Goal: Contribute content: Contribute content

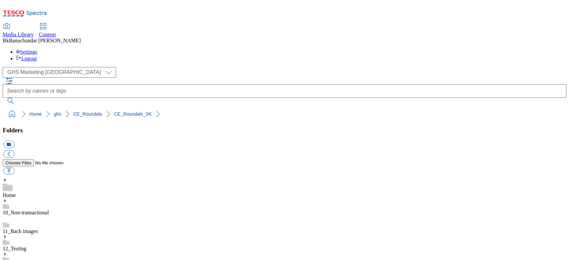
scroll to position [267, 0]
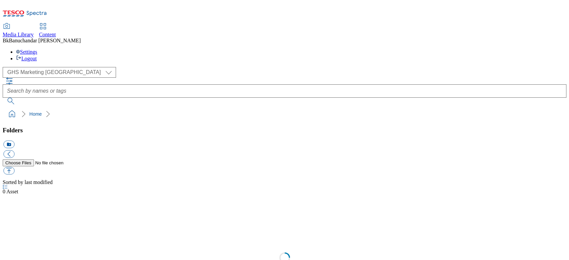
select select "flare-ghs-mktg"
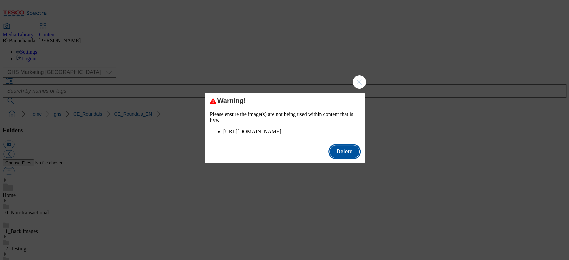
click at [352, 158] on button "Delete" at bounding box center [343, 151] width 29 height 13
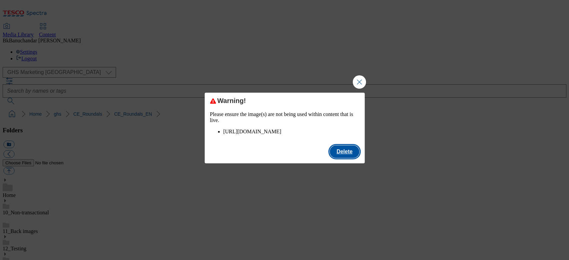
click at [337, 158] on button "Delete" at bounding box center [343, 151] width 29 height 13
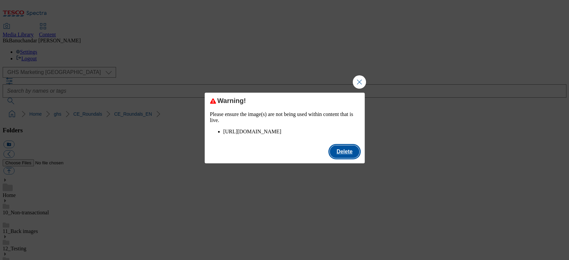
click at [346, 158] on button "Delete" at bounding box center [343, 151] width 29 height 13
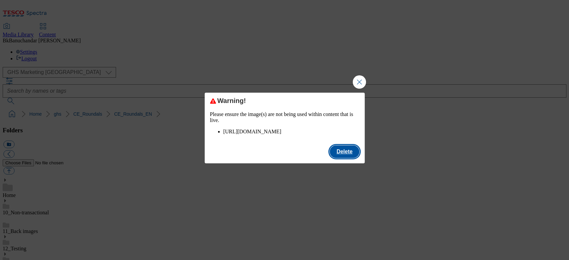
click at [343, 158] on button "Delete" at bounding box center [343, 151] width 29 height 13
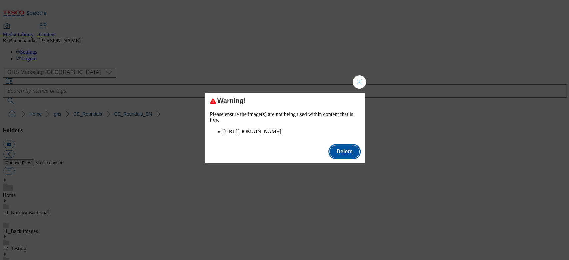
click at [342, 158] on button "Delete" at bounding box center [343, 151] width 29 height 13
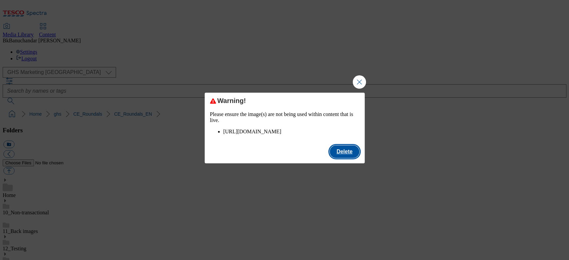
click at [342, 158] on button "Delete" at bounding box center [343, 151] width 29 height 13
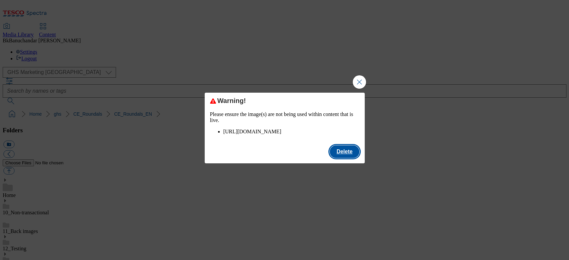
click at [340, 154] on button "Delete" at bounding box center [343, 151] width 29 height 13
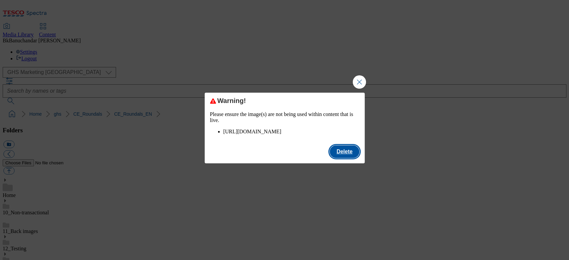
click at [344, 158] on button "Delete" at bounding box center [343, 151] width 29 height 13
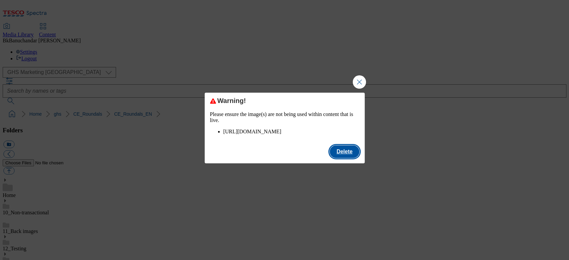
click at [348, 158] on button "Delete" at bounding box center [343, 151] width 29 height 13
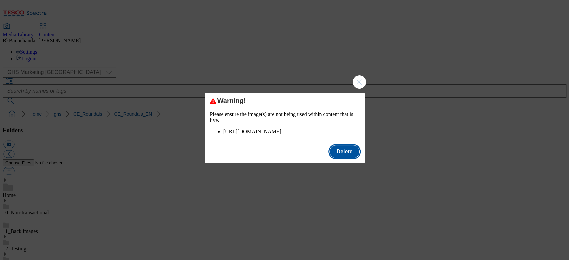
click at [348, 158] on button "Delete" at bounding box center [343, 151] width 29 height 13
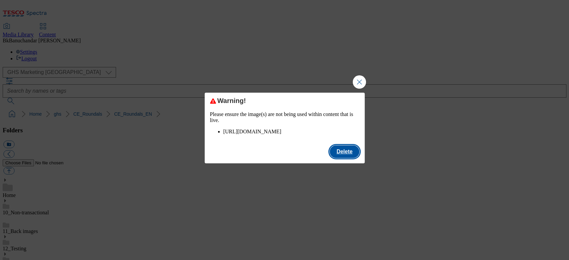
click at [345, 158] on button "Delete" at bounding box center [343, 151] width 29 height 13
click at [338, 158] on button "Delete" at bounding box center [343, 151] width 29 height 13
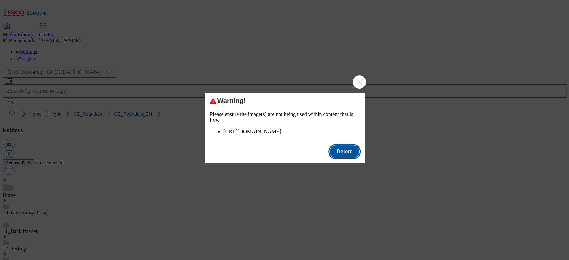
click at [345, 158] on button "Delete" at bounding box center [343, 151] width 29 height 13
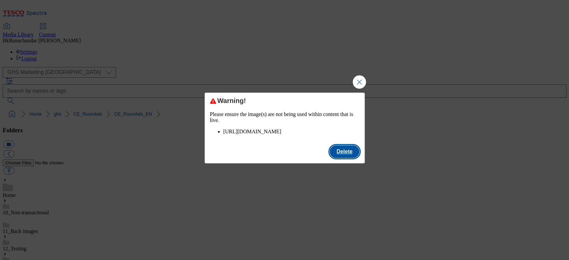
click at [351, 156] on button "Delete" at bounding box center [343, 151] width 29 height 13
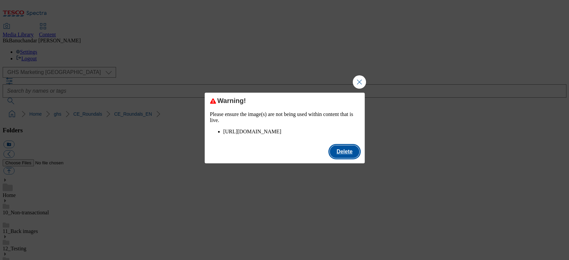
click at [353, 158] on button "Delete" at bounding box center [343, 151] width 29 height 13
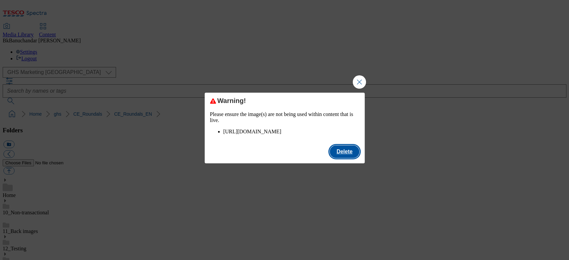
click at [344, 158] on button "Delete" at bounding box center [343, 151] width 29 height 13
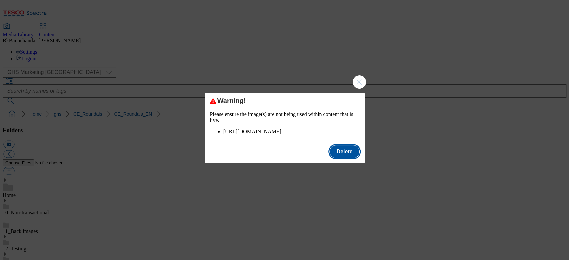
click at [349, 157] on button "Delete" at bounding box center [343, 151] width 29 height 13
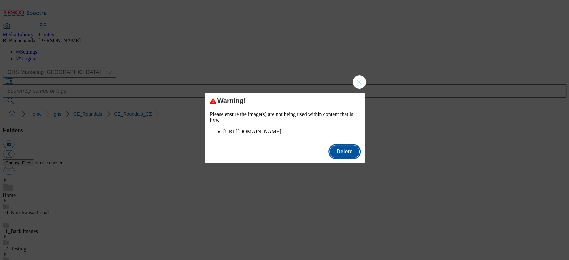
click at [336, 158] on button "Delete" at bounding box center [343, 151] width 29 height 13
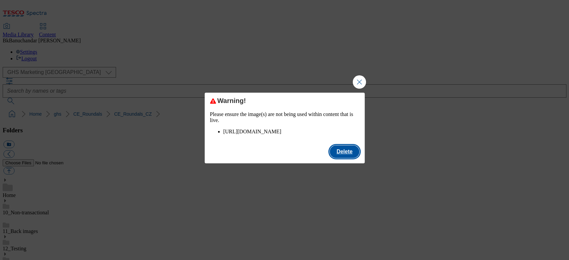
click at [346, 158] on button "Delete" at bounding box center [343, 151] width 29 height 13
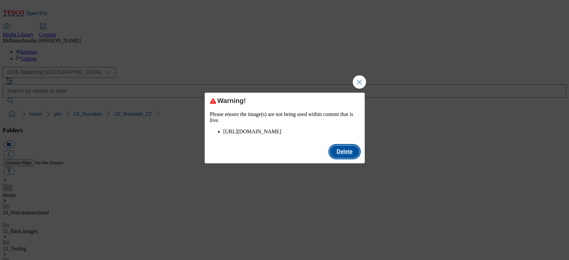
click at [341, 158] on button "Delete" at bounding box center [343, 151] width 29 height 13
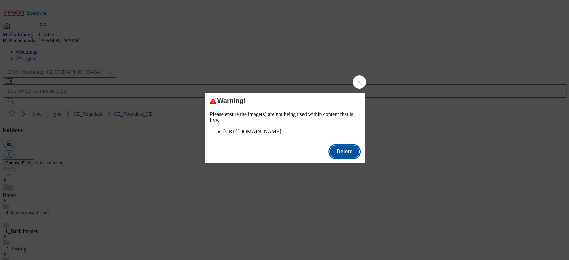
click at [346, 158] on button "Delete" at bounding box center [343, 151] width 29 height 13
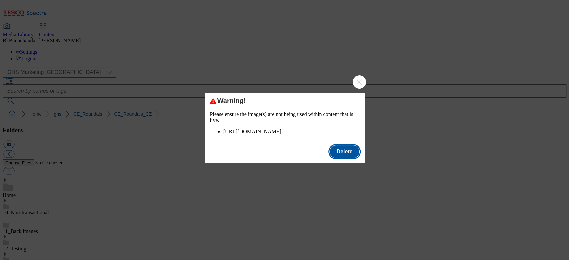
click at [344, 158] on button "Delete" at bounding box center [343, 151] width 29 height 13
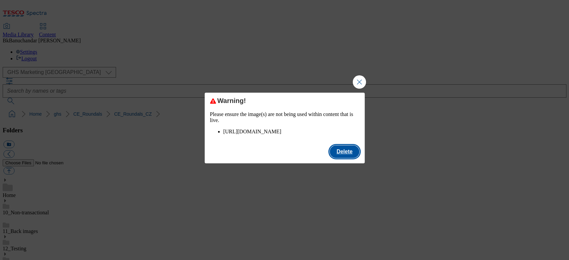
click at [344, 158] on button "Delete" at bounding box center [343, 151] width 29 height 13
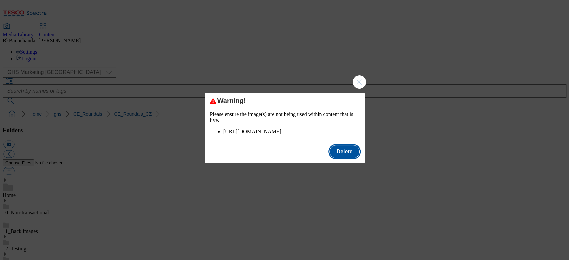
click at [342, 158] on button "Delete" at bounding box center [343, 151] width 29 height 13
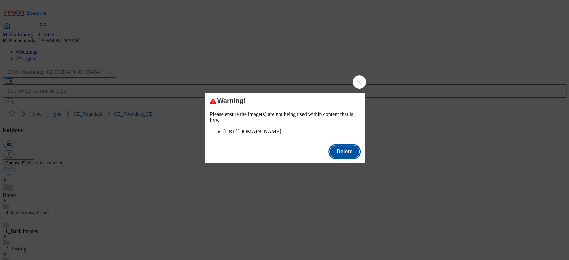
click at [336, 158] on button "Delete" at bounding box center [343, 151] width 29 height 13
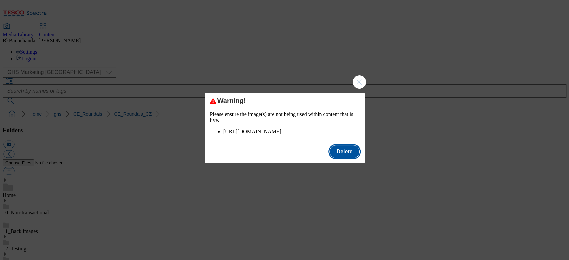
click at [342, 158] on button "Delete" at bounding box center [343, 151] width 29 height 13
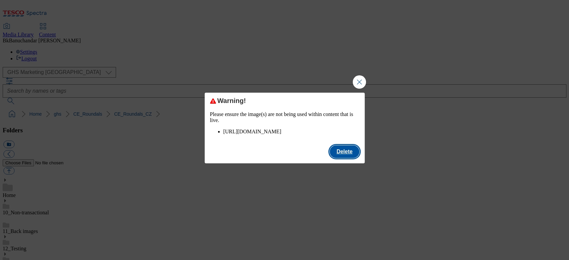
click at [349, 158] on button "Delete" at bounding box center [343, 151] width 29 height 13
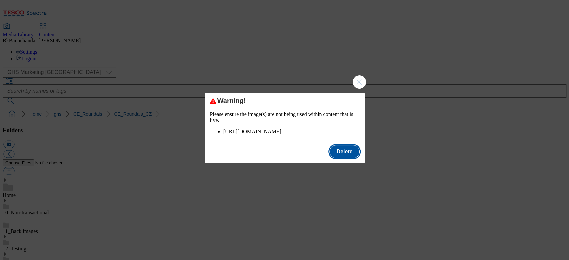
click at [349, 158] on button "Delete" at bounding box center [343, 151] width 29 height 13
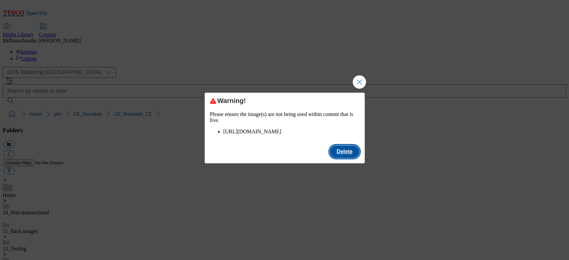
click at [346, 158] on button "Delete" at bounding box center [343, 151] width 29 height 13
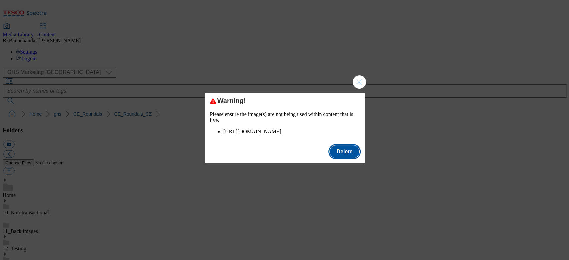
click at [347, 158] on button "Delete" at bounding box center [343, 151] width 29 height 13
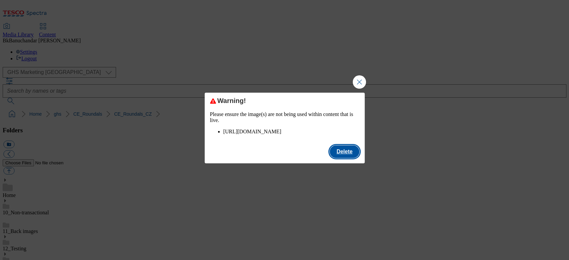
click at [343, 158] on button "Delete" at bounding box center [343, 151] width 29 height 13
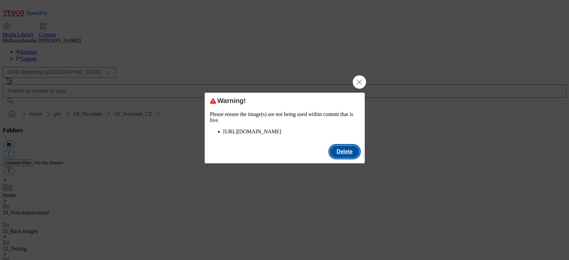
click at [348, 158] on button "Delete" at bounding box center [343, 151] width 29 height 13
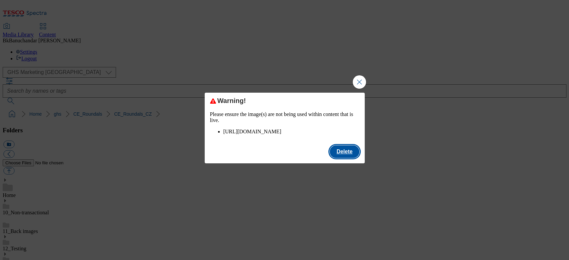
click at [337, 158] on button "Delete" at bounding box center [343, 151] width 29 height 13
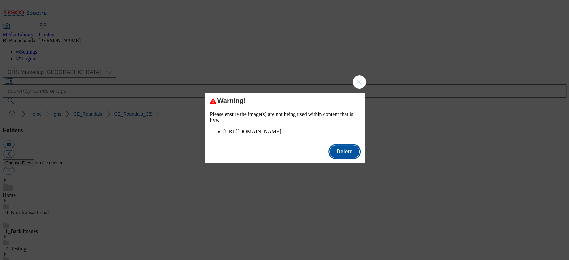
click at [348, 158] on button "Delete" at bounding box center [343, 151] width 29 height 13
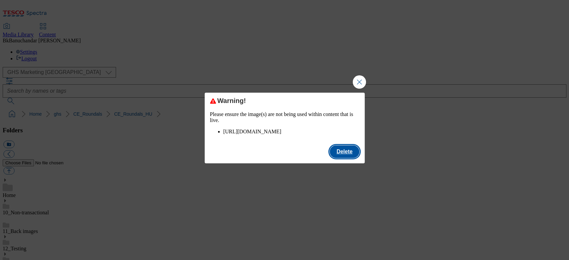
click at [341, 158] on button "Delete" at bounding box center [343, 151] width 29 height 13
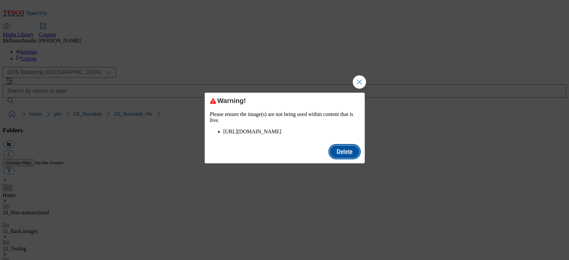
click at [354, 158] on button "Delete" at bounding box center [343, 151] width 29 height 13
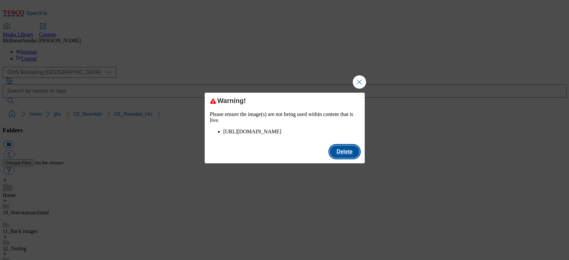
click at [346, 158] on button "Delete" at bounding box center [343, 151] width 29 height 13
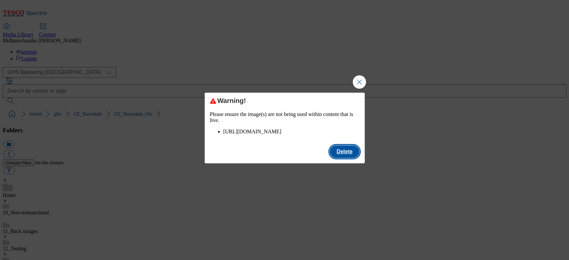
click at [345, 157] on button "Delete" at bounding box center [343, 151] width 29 height 13
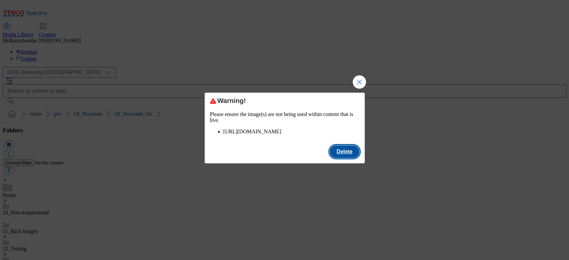
click at [342, 158] on button "Delete" at bounding box center [343, 151] width 29 height 13
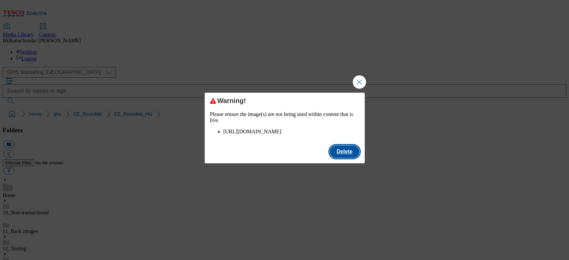
click at [343, 158] on button "Delete" at bounding box center [343, 151] width 29 height 13
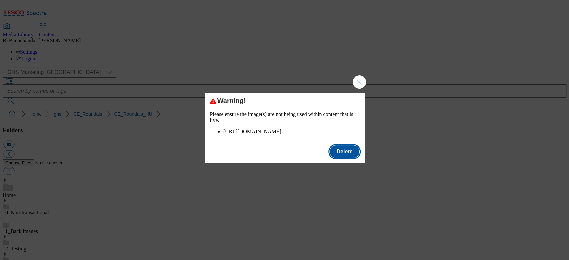
click at [337, 158] on button "Delete" at bounding box center [343, 151] width 29 height 13
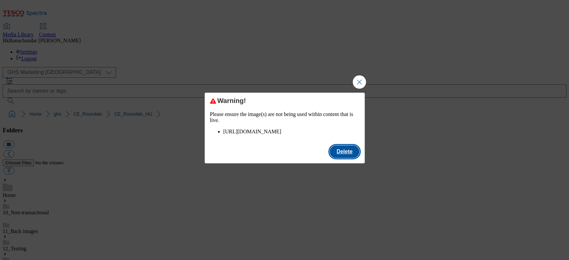
click at [346, 158] on button "Delete" at bounding box center [343, 151] width 29 height 13
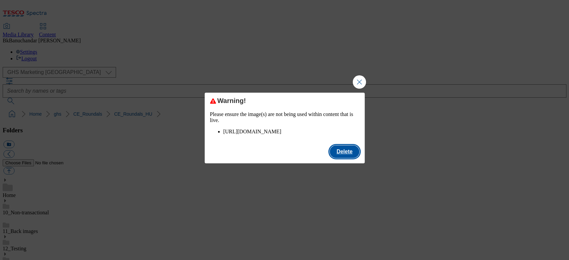
click at [352, 158] on button "Delete" at bounding box center [343, 151] width 29 height 13
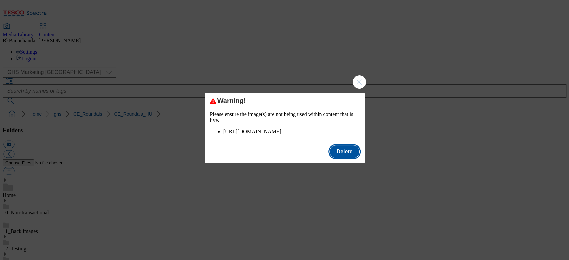
click at [348, 154] on button "Delete" at bounding box center [343, 151] width 29 height 13
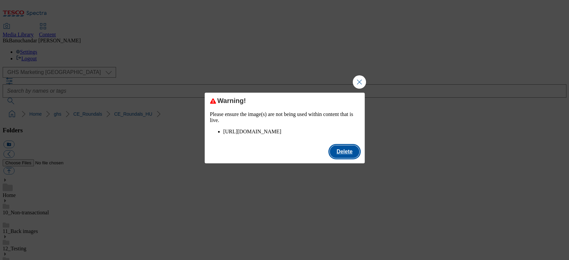
click at [343, 158] on button "Delete" at bounding box center [343, 151] width 29 height 13
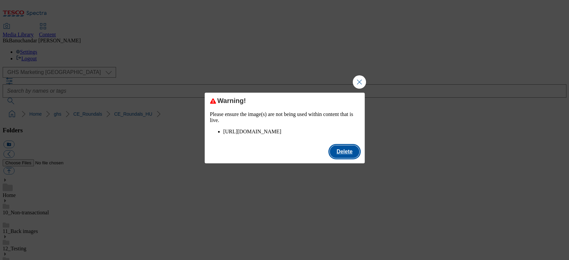
click at [341, 155] on button "Delete" at bounding box center [343, 151] width 29 height 13
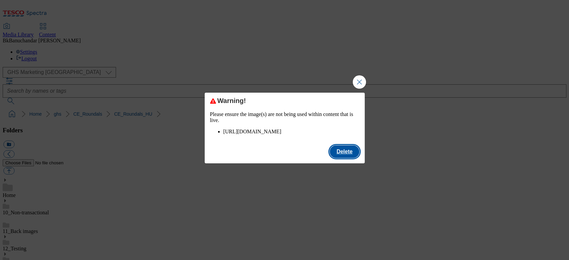
click at [341, 158] on button "Delete" at bounding box center [343, 151] width 29 height 13
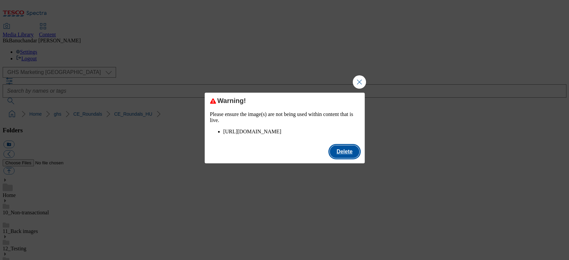
click at [339, 158] on button "Delete" at bounding box center [343, 151] width 29 height 13
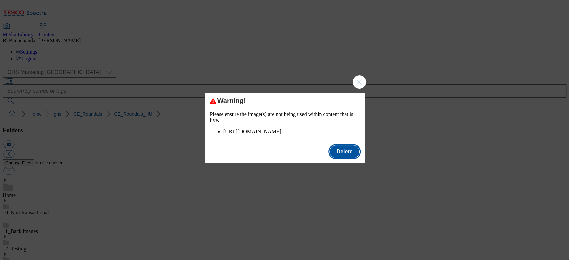
click at [346, 158] on button "Delete" at bounding box center [343, 151] width 29 height 13
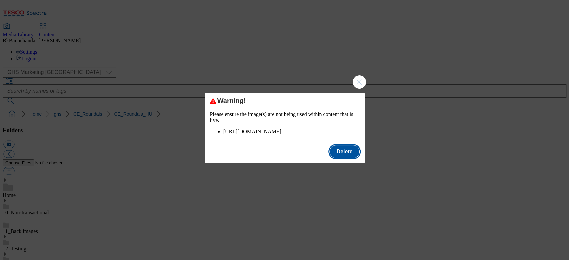
click at [336, 158] on button "Delete" at bounding box center [343, 151] width 29 height 13
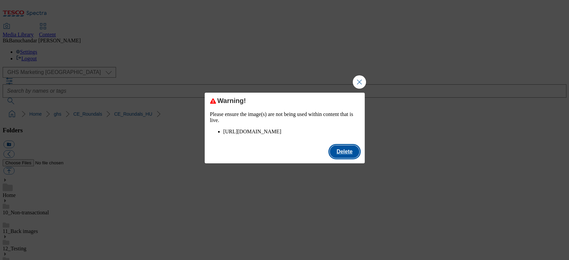
click at [348, 158] on button "Delete" at bounding box center [343, 151] width 29 height 13
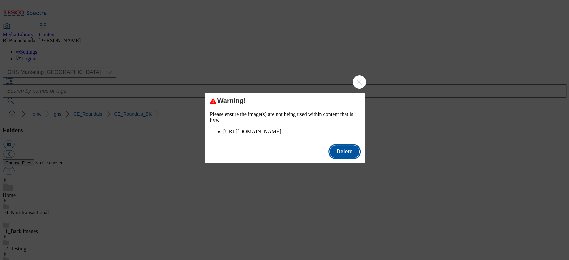
click at [346, 157] on button "Delete" at bounding box center [343, 151] width 29 height 13
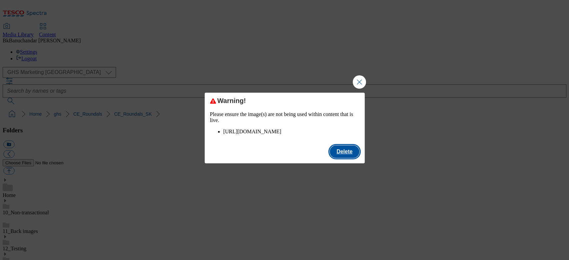
click at [344, 158] on button "Delete" at bounding box center [343, 151] width 29 height 13
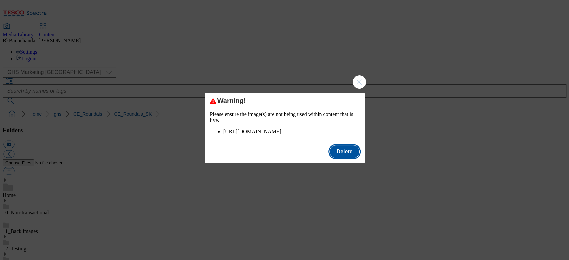
click at [345, 158] on button "Delete" at bounding box center [343, 151] width 29 height 13
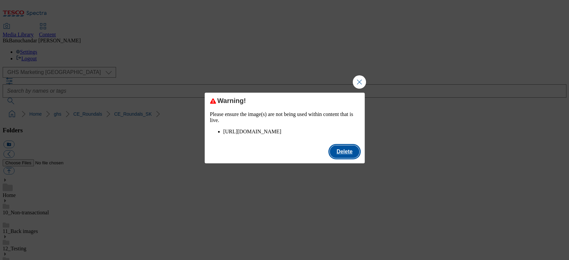
click at [343, 158] on button "Delete" at bounding box center [343, 151] width 29 height 13
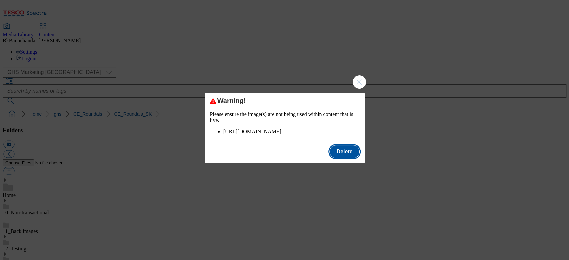
click at [351, 158] on button "Delete" at bounding box center [343, 151] width 29 height 13
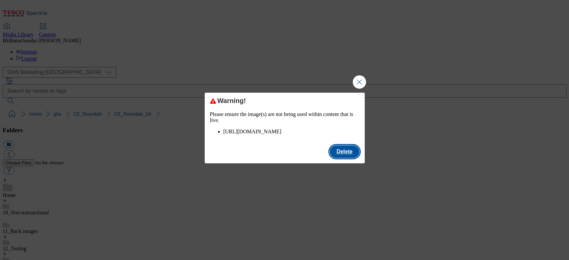
click at [346, 158] on button "Delete" at bounding box center [343, 151] width 29 height 13
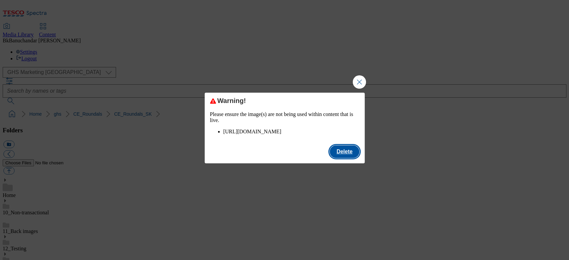
click at [350, 158] on button "Delete" at bounding box center [343, 151] width 29 height 13
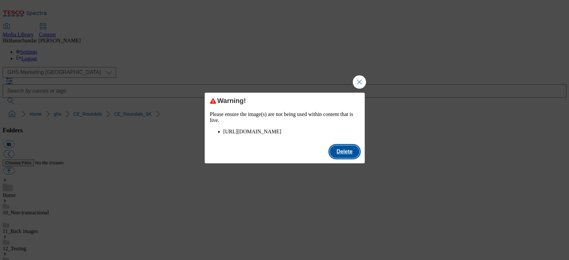
click at [346, 158] on button "Delete" at bounding box center [343, 151] width 29 height 13
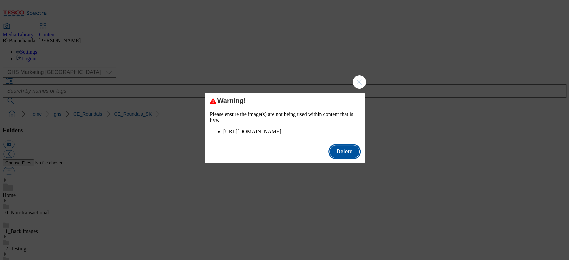
click at [346, 158] on button "Delete" at bounding box center [343, 151] width 29 height 13
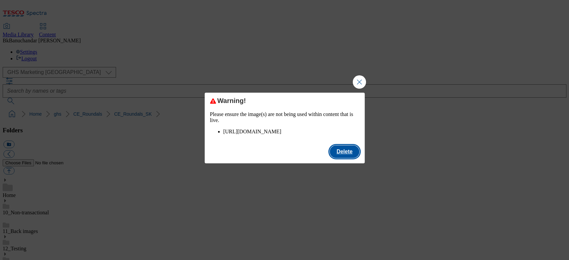
click at [345, 158] on button "Delete" at bounding box center [343, 151] width 29 height 13
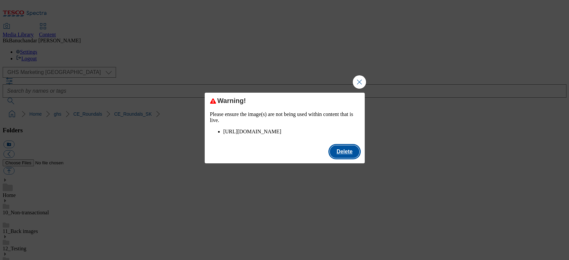
click at [348, 158] on button "Delete" at bounding box center [343, 151] width 29 height 13
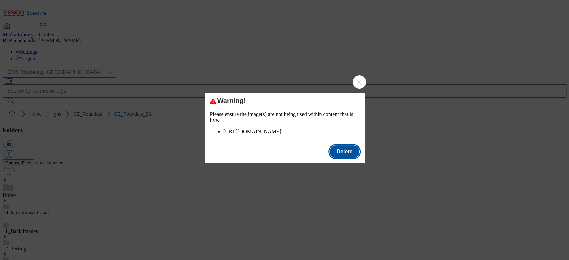
click at [350, 158] on button "Delete" at bounding box center [343, 151] width 29 height 13
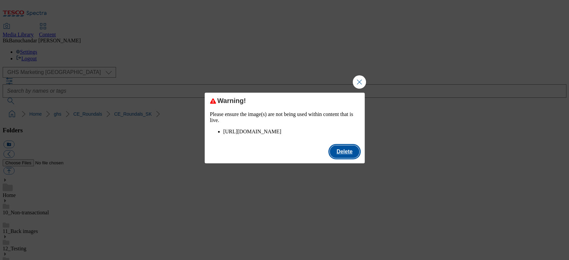
click at [344, 158] on button "Delete" at bounding box center [343, 151] width 29 height 13
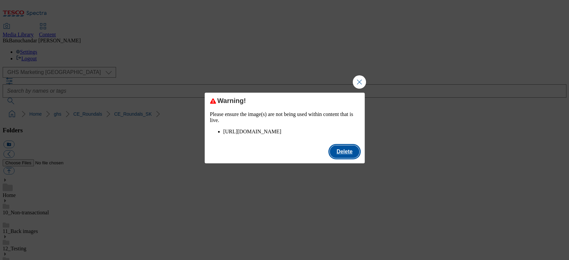
click at [354, 158] on button "Delete" at bounding box center [343, 151] width 29 height 13
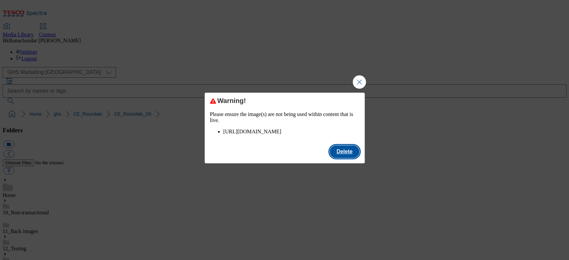
click at [343, 158] on button "Delete" at bounding box center [343, 151] width 29 height 13
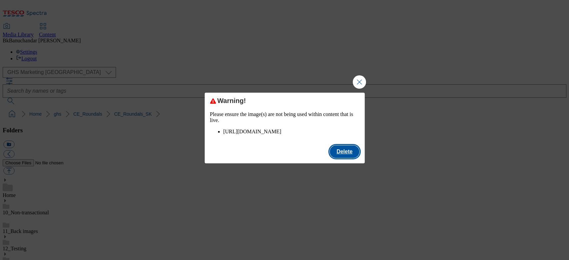
click at [346, 158] on button "Delete" at bounding box center [343, 151] width 29 height 13
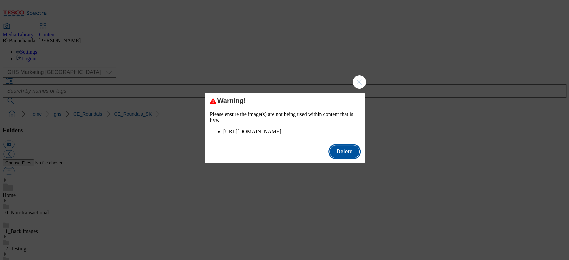
click at [347, 158] on button "Delete" at bounding box center [343, 151] width 29 height 13
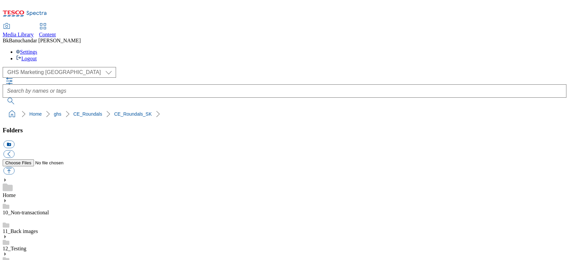
click at [14, 167] on button "button" at bounding box center [8, 171] width 11 height 8
type input "C:\fakepath\rounded_super_department_dieťa.jpg"
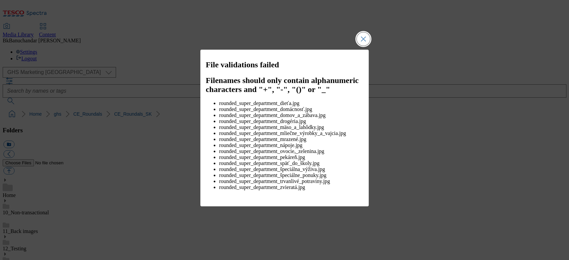
click at [363, 41] on button "Close Modal" at bounding box center [362, 38] width 13 height 13
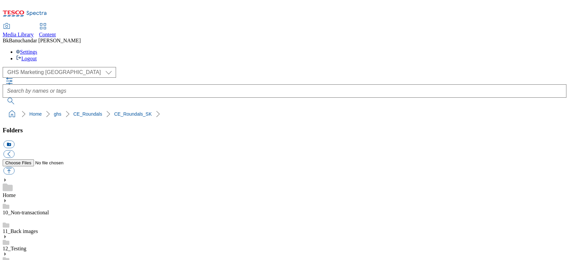
click at [14, 167] on button "button" at bounding box center [8, 171] width 11 height 8
type input "C:\fakepath\rounded_super_department_dieťa.jpg"
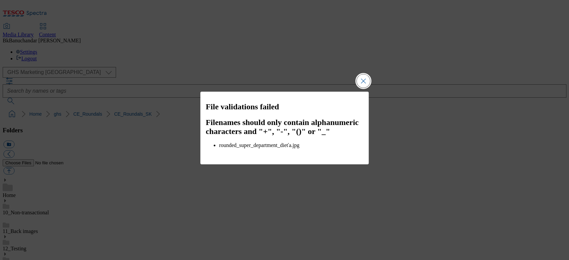
click at [365, 84] on button "Close Modal" at bounding box center [362, 80] width 13 height 13
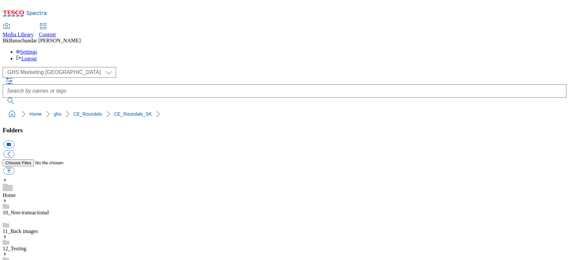
click at [14, 167] on button "button" at bounding box center [8, 171] width 11 height 8
type input "C:\fakepath\rounded_super_department_domácnosť.jpg"
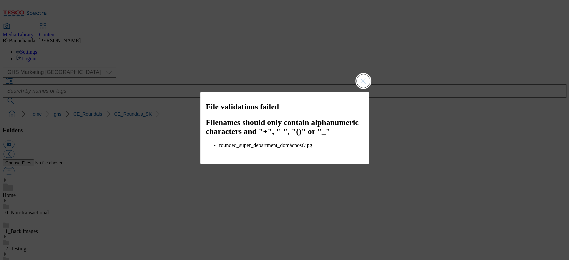
click at [365, 81] on button "Close Modal" at bounding box center [362, 80] width 13 height 13
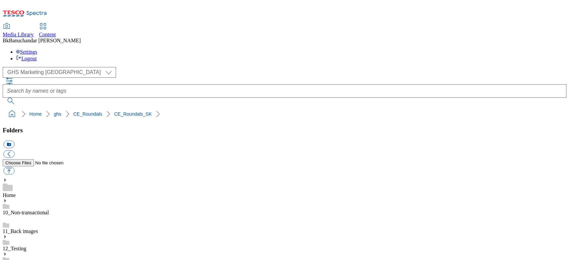
click at [14, 167] on button "button" at bounding box center [8, 171] width 11 height 8
type input "C:\fakepath\rounded_super_department_specialne_ponuky.jpg"
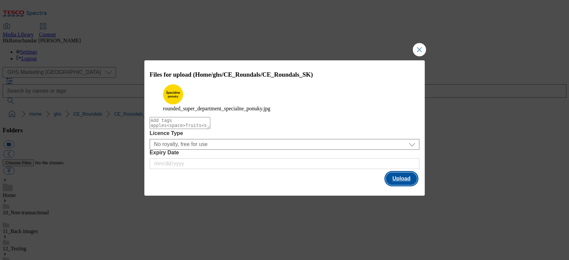
click at [402, 184] on button "Upload" at bounding box center [400, 178] width 31 height 13
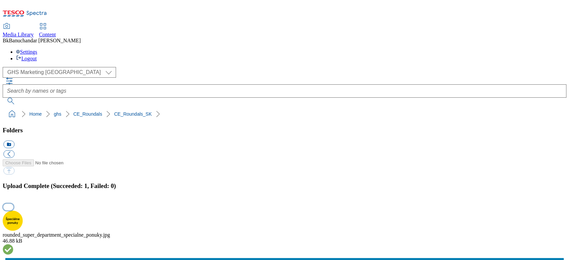
click at [13, 204] on button "button" at bounding box center [8, 207] width 10 height 6
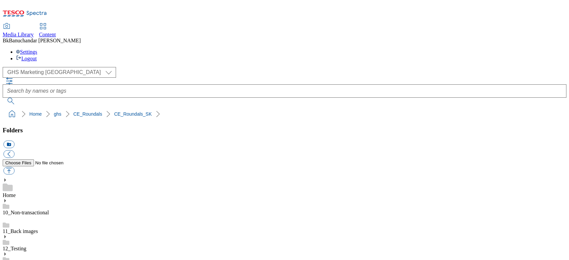
paste input "rounded_super_department_špeciálne_ponuky"
type input "rounded_super_department_špeciálne_ponuky"
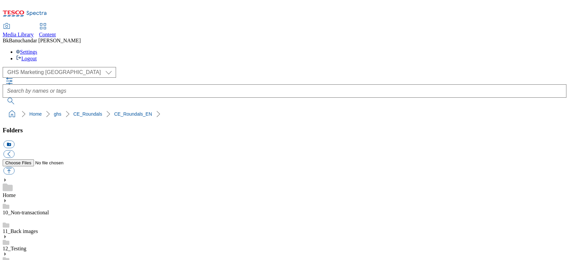
click at [14, 167] on button "button" at bounding box center [8, 171] width 11 height 8
type input "C:\fakepath\rounded_super_department_baby.jpg"
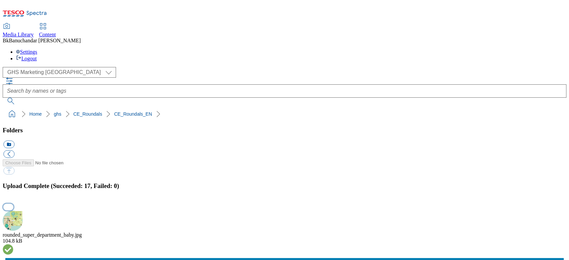
click at [13, 204] on button "button" at bounding box center [8, 207] width 10 height 6
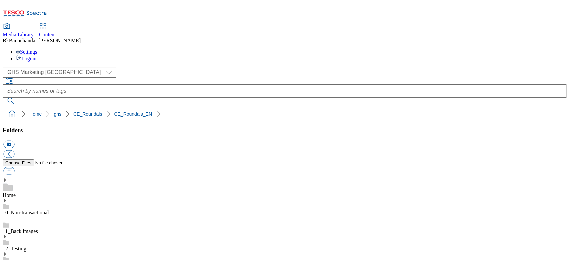
drag, startPoint x: 395, startPoint y: 172, endPoint x: 492, endPoint y: 175, distance: 96.3
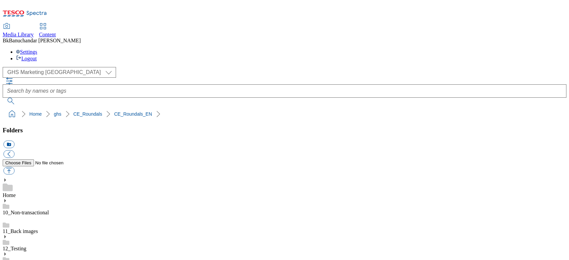
copy div "rounded_super_department_top_picks"
paste input "rounded_super_department_top_picks"
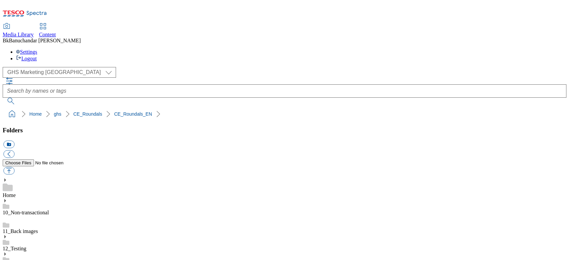
type input "rounded_super_department_top_picks"
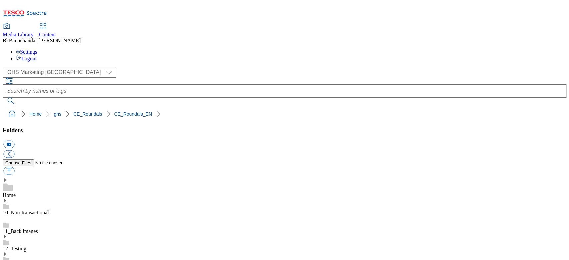
drag, startPoint x: 396, startPoint y: 172, endPoint x: 509, endPoint y: 174, distance: 112.9
copy div "rounded_super_department_special_nutrition"
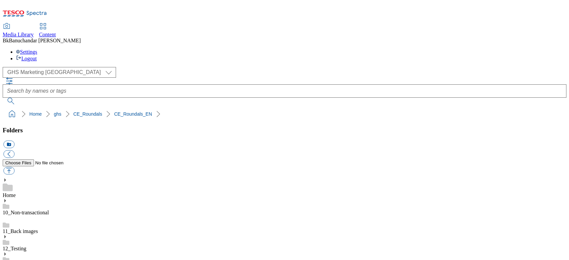
paste input "rounded_super_department_special_nutrition"
type input "rounded_super_department_special_nutrition"
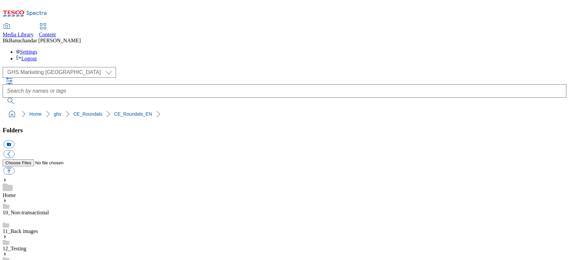
drag, startPoint x: 397, startPoint y: 173, endPoint x: 503, endPoint y: 172, distance: 105.9
copy div "rounded_super_department_special_offers"
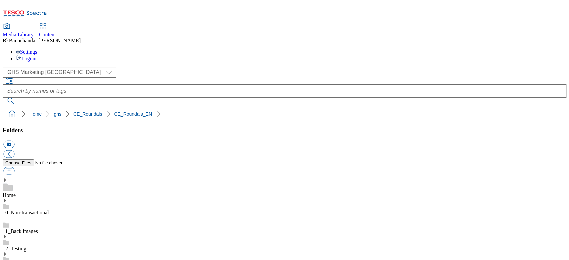
paste input "rounded_super_department_special_offers"
type input "rounded_super_department_special_offers"
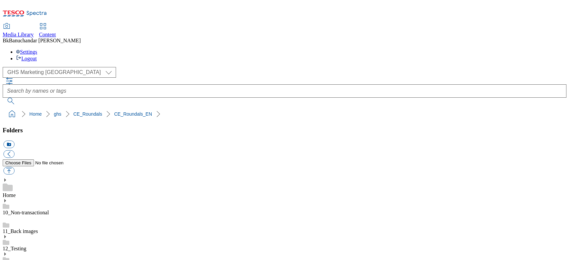
click at [299, 108] on ol "Home ghs CE_Roundals CE_Roundals_EN" at bounding box center [286, 114] width 559 height 13
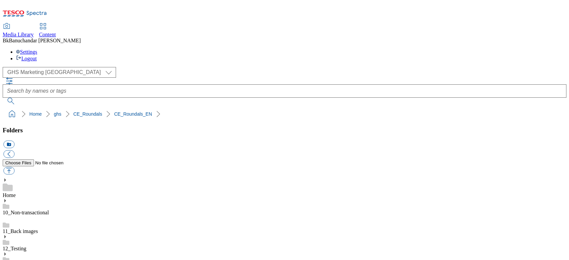
scroll to position [133, 0]
drag, startPoint x: 397, startPoint y: 127, endPoint x: 504, endPoint y: 129, distance: 106.6
copy div "rounded_super_department_new_products"
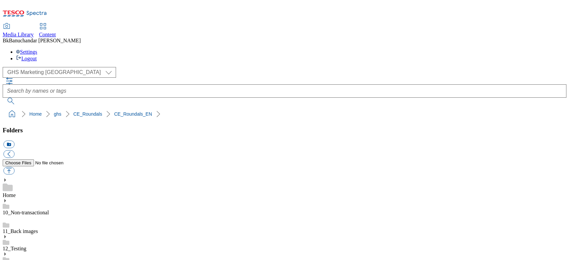
paste input "rounded_super_department_new_products"
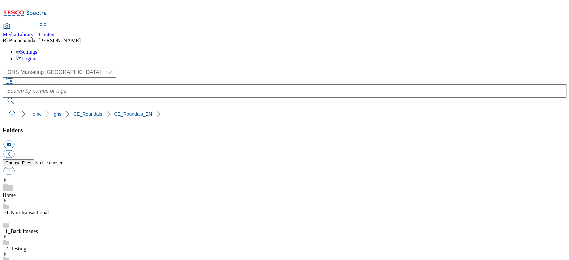
type input "rounded_super_department_new_products"
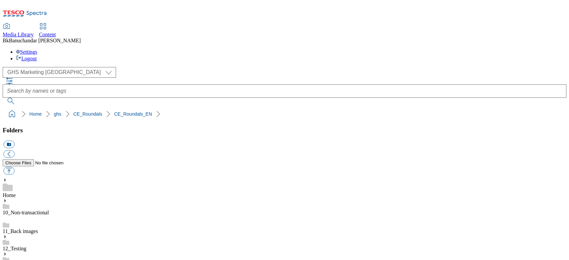
scroll to position [89, 0]
drag, startPoint x: 397, startPoint y: 173, endPoint x: 490, endPoint y: 175, distance: 93.3
copy div "rounded_super_department_pet_care"
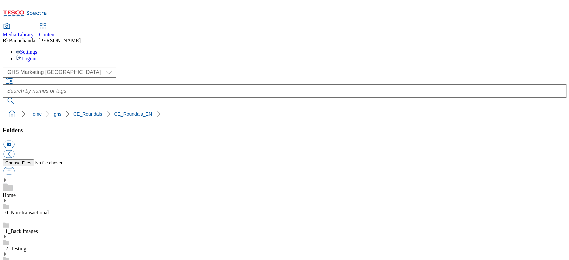
paste input "rounded_super_department_pet_care"
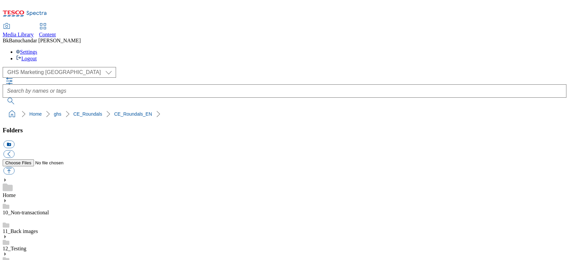
type input "rounded_super_department_pet_care"
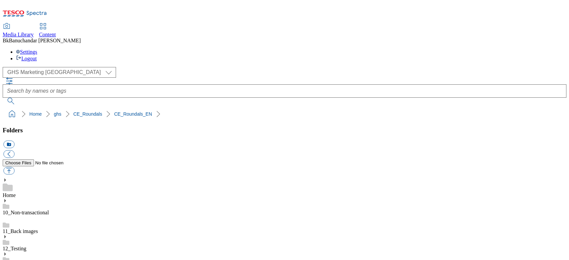
drag, startPoint x: 397, startPoint y: 189, endPoint x: 525, endPoint y: 191, distance: 127.9
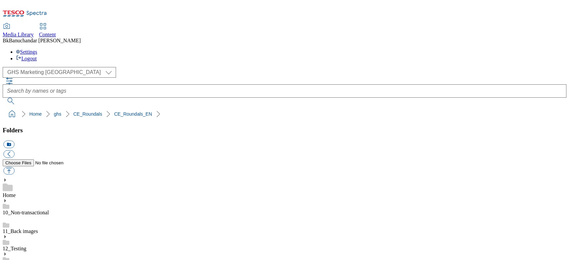
copy div "rounded_super_department_meat_and_delicatessen"
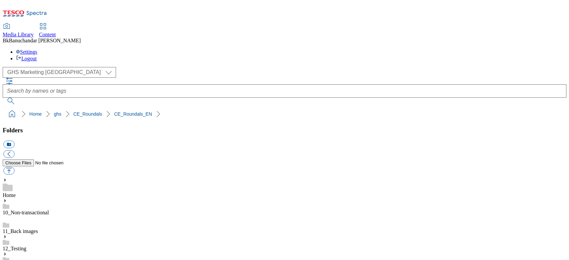
paste input "rounded_super_department_meat_and_delicatessen"
type input "rounded_super_department_meat_and_delicatessen"
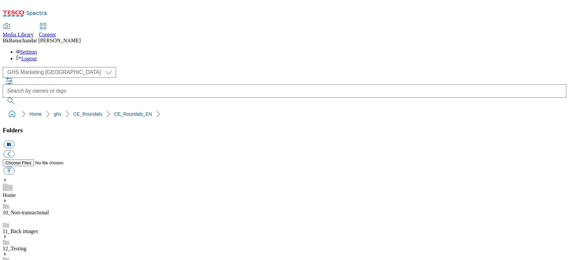
drag, startPoint x: 397, startPoint y: 190, endPoint x: 494, endPoint y: 190, distance: 97.3
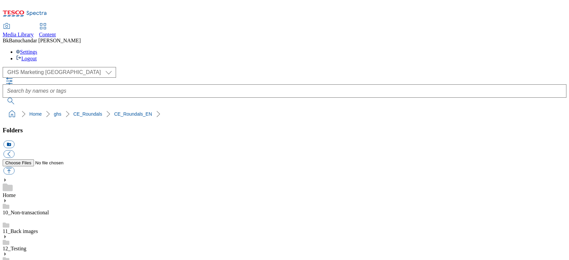
copy div "rounded_super_department_household"
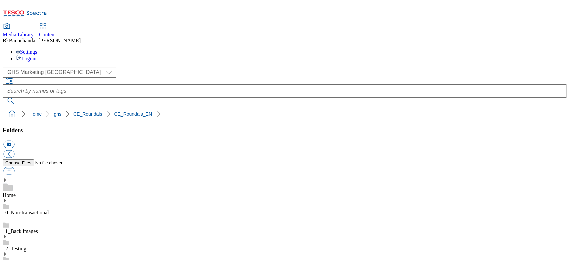
scroll to position [222, 0]
paste input "rounded_super_department_household"
type input "rounded_super_department_household"
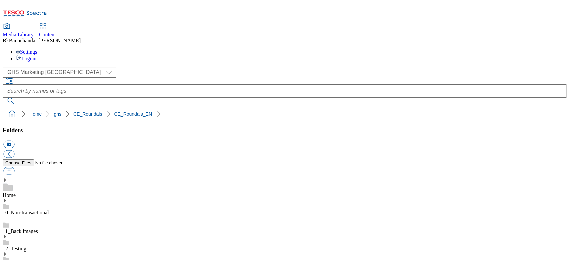
drag, startPoint x: 398, startPoint y: 188, endPoint x: 520, endPoint y: 191, distance: 121.6
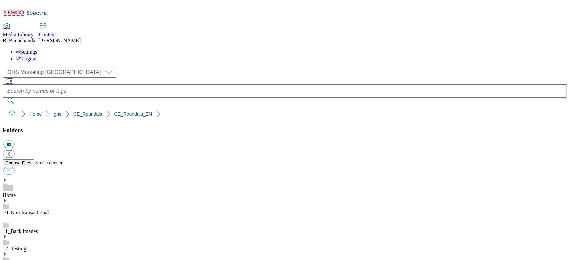
copy div "rounded_super_department_fruit_and_vegetables"
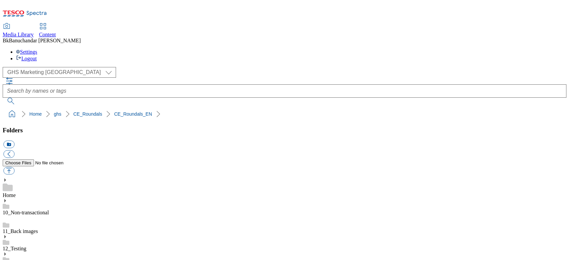
paste input "rounded_super_department_fruit_and_vegetables"
type input "rounded_super_department_fruit_and_vegetables"
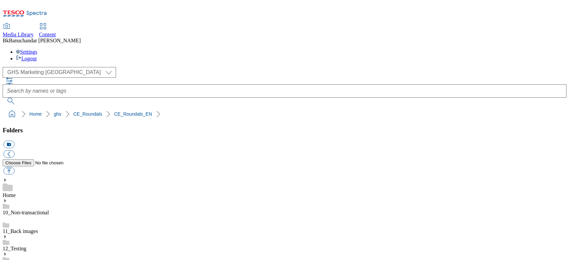
drag, startPoint x: 398, startPoint y: 145, endPoint x: 461, endPoint y: 145, distance: 62.9
drag, startPoint x: 397, startPoint y: 145, endPoint x: 483, endPoint y: 147, distance: 86.6
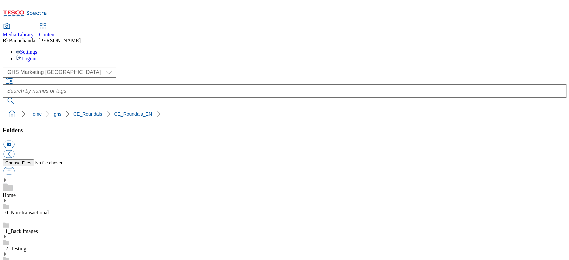
copy div "rounded_super_department_frozen"
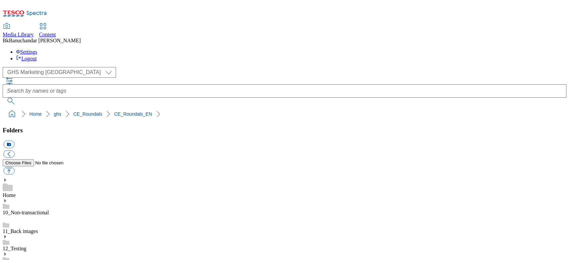
paste input "rounded_super_department_frozen"
type input "rounded_super_department_frozen"
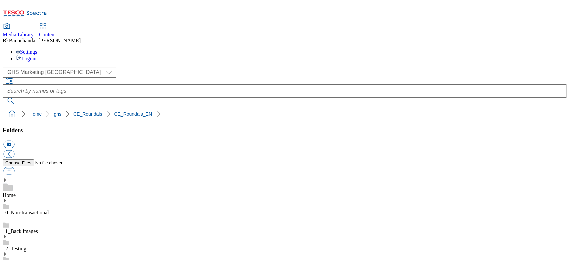
scroll to position [0, 0]
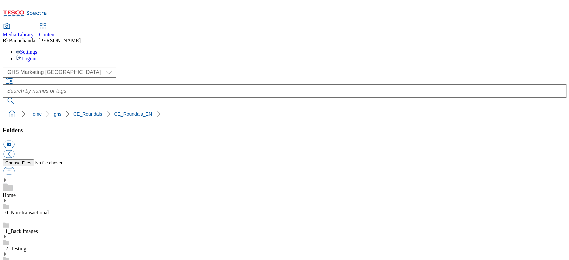
drag, startPoint x: 398, startPoint y: 189, endPoint x: 512, endPoint y: 189, distance: 113.6
copy div "rounded_super_department_home_and_hobby"
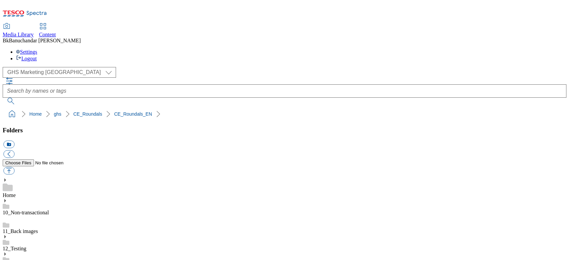
paste input "rounded_super_department_home_and_hobby"
type input "rounded_super_department_home_and_hobby"
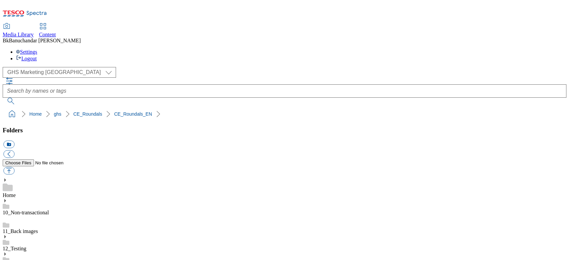
drag, startPoint x: 397, startPoint y: 207, endPoint x: 504, endPoint y: 208, distance: 107.3
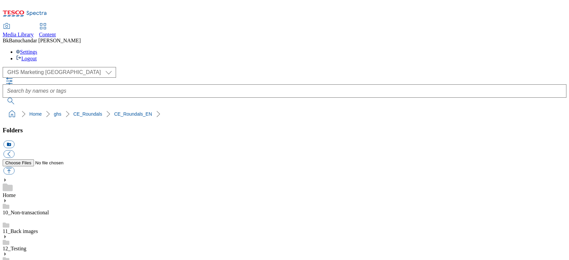
drag, startPoint x: 397, startPoint y: 208, endPoint x: 493, endPoint y: 208, distance: 95.9
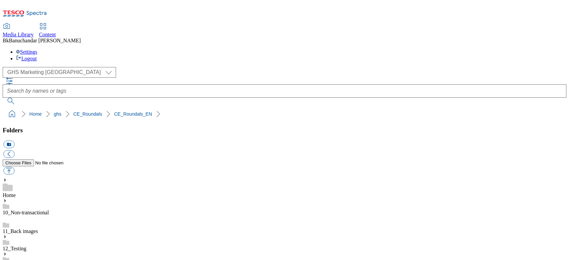
paste input "rounded_super_department_drugstore"
type input "rounded_super_department_drugstore"
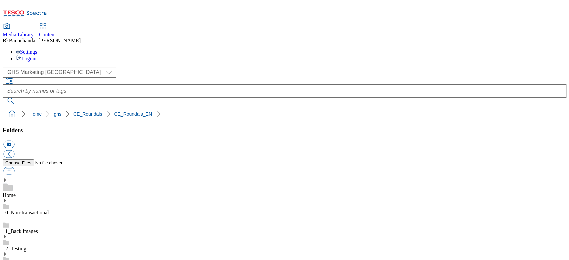
scroll to position [0, 0]
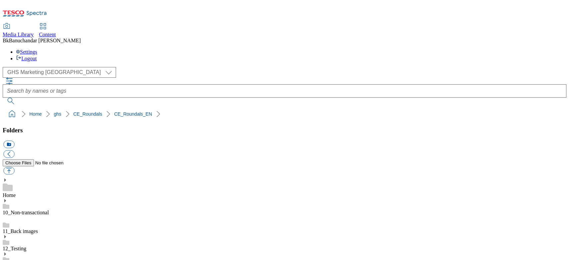
drag, startPoint x: 396, startPoint y: 162, endPoint x: 506, endPoint y: 165, distance: 109.6
paste input "rounded_super_department_food_cupboard"
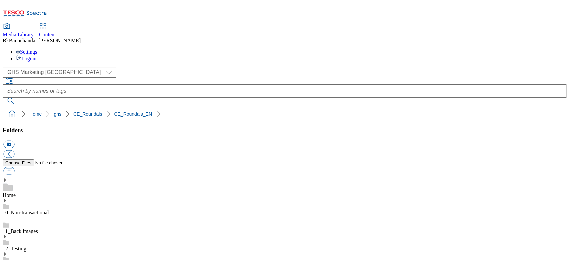
scroll to position [0, 25]
type input "rounded_super_department_food_cupboard"
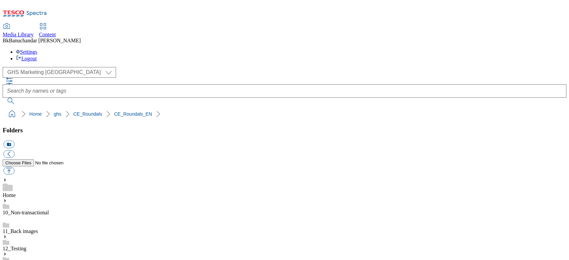
drag, startPoint x: 398, startPoint y: 162, endPoint x: 508, endPoint y: 165, distance: 109.6
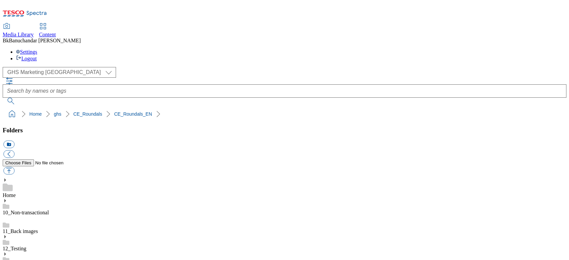
paste input "rounded_super_department_back_to_school"
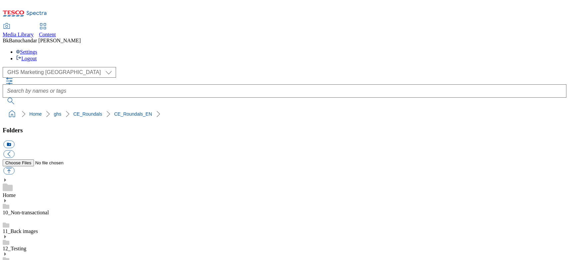
type input "rounded_super_department_back_to_school"
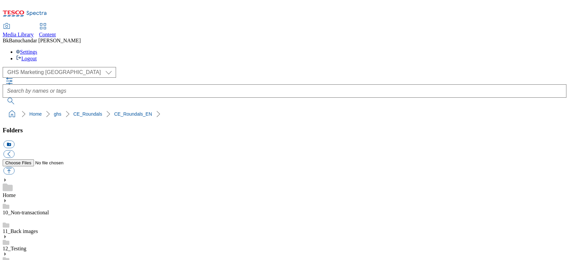
scroll to position [311, 0]
drag, startPoint x: 398, startPoint y: 163, endPoint x: 506, endPoint y: 164, distance: 108.3
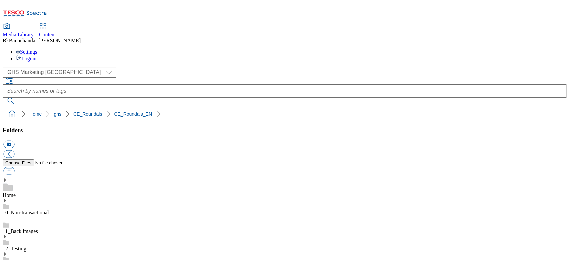
paste input "rounded_super_department_dairy_and_eggs"
type input "rounded_super_department_dairy_and_eggs"
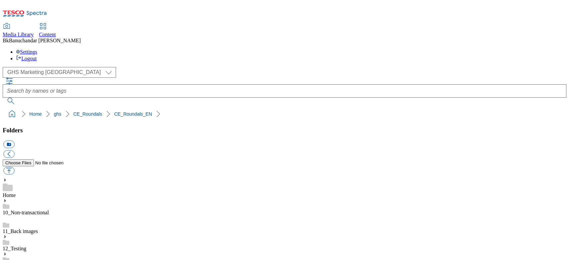
drag, startPoint x: 397, startPoint y: 163, endPoint x: 484, endPoint y: 164, distance: 86.6
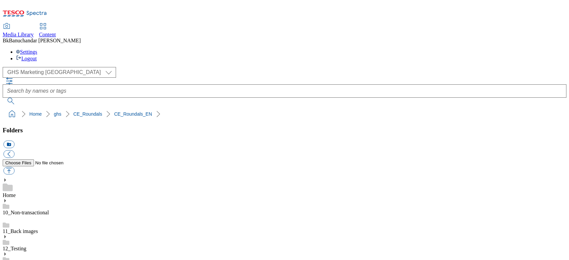
paste input "rounded_super_department_drinks"
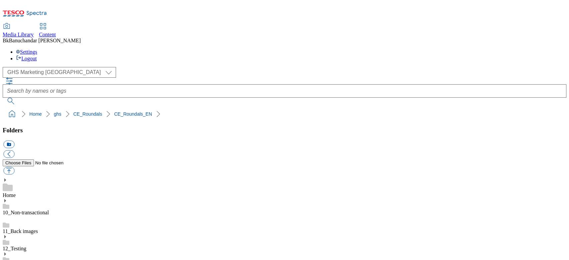
type input "rounded_super_department_drinks"
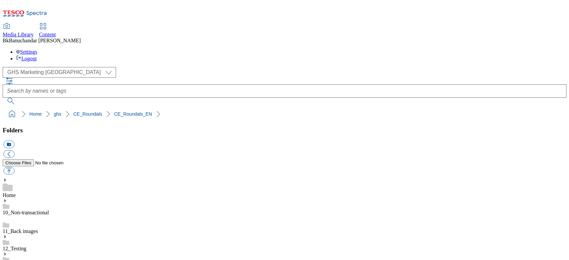
drag, startPoint x: 397, startPoint y: 188, endPoint x: 485, endPoint y: 188, distance: 87.9
paste input "rounded_super_department_bakery"
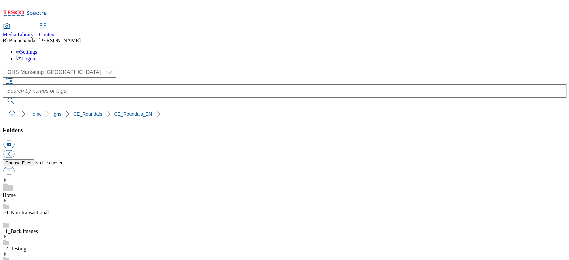
scroll to position [0, 3]
type input "rounded_super_department_bakery"
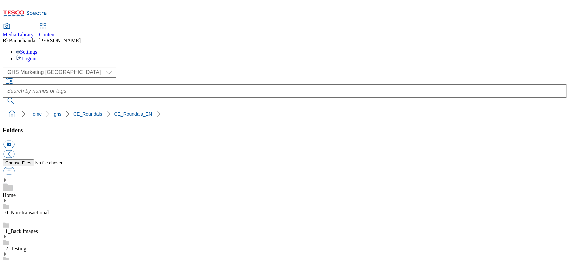
drag, startPoint x: 398, startPoint y: 144, endPoint x: 480, endPoint y: 146, distance: 82.0
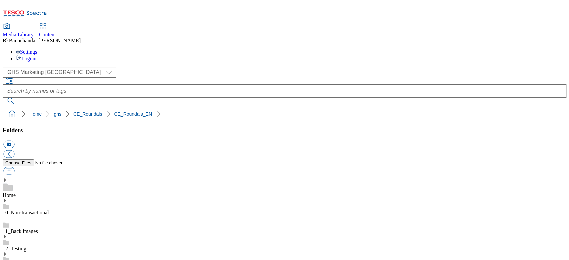
paste input "rounded_super_department_baby"
type input "rounded_super_department_baby"
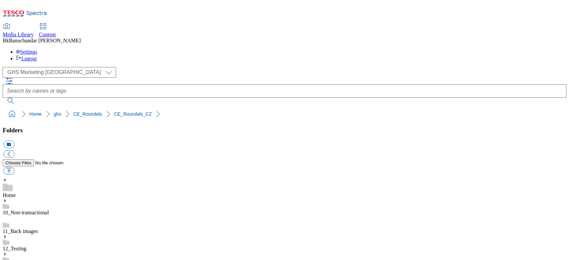
click at [14, 167] on button "button" at bounding box center [8, 171] width 11 height 8
type input "C:\fakepath\rounded_super_department_dite.jpg"
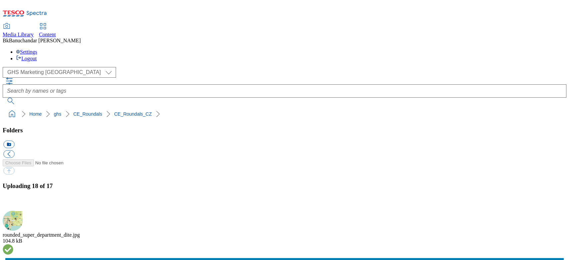
scroll to position [395, 0]
click at [13, 204] on button "button" at bounding box center [8, 207] width 10 height 6
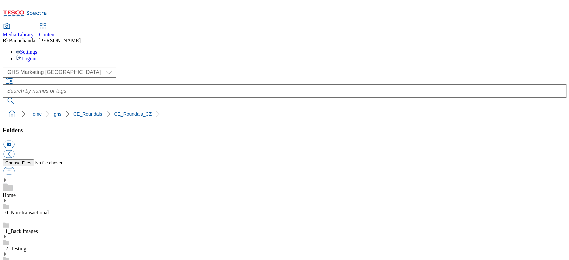
click at [14, 167] on button "button" at bounding box center [8, 171] width 11 height 8
type input "C:\fakepath\rounded_super_department_dite.jpg"
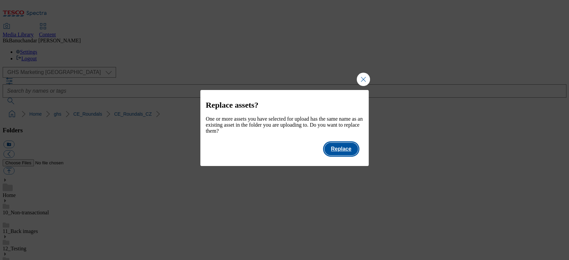
click at [339, 153] on button "Replace" at bounding box center [341, 149] width 34 height 13
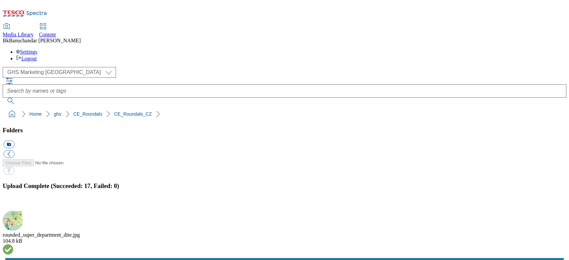
scroll to position [366, 0]
click at [13, 204] on button "button" at bounding box center [8, 207] width 10 height 6
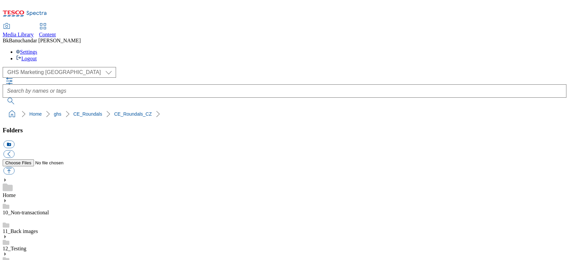
drag, startPoint x: 398, startPoint y: 171, endPoint x: 499, endPoint y: 173, distance: 101.6
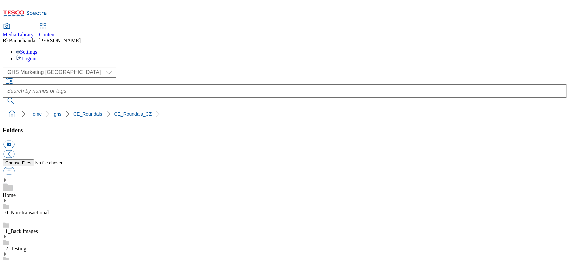
paste input "rounded_super_department_vyber_tydne"
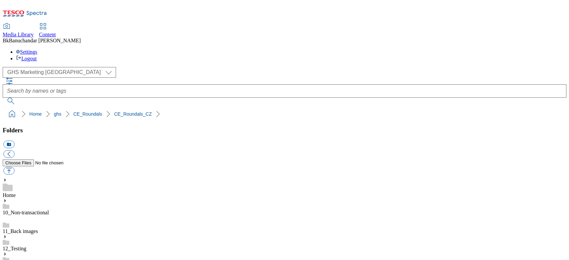
type input "rounded_super_department_vyber_tydne"
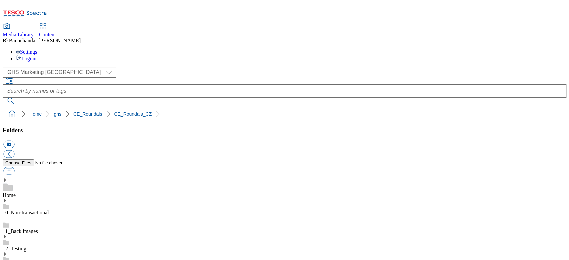
scroll to position [89, 0]
drag, startPoint x: 397, startPoint y: 172, endPoint x: 480, endPoint y: 173, distance: 83.6
drag, startPoint x: 462, startPoint y: 106, endPoint x: 449, endPoint y: 136, distance: 32.4
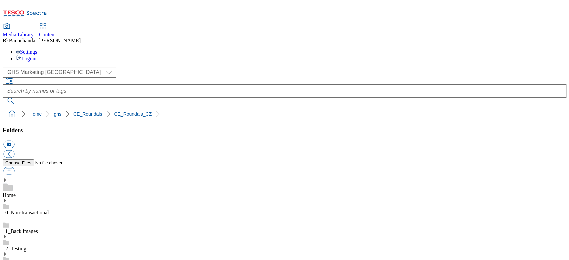
scroll to position [44, 0]
paste input "rounded_super_department_zvire"
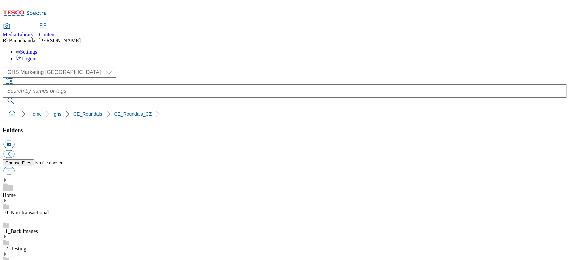
type input "rounded_super_department_zvire"
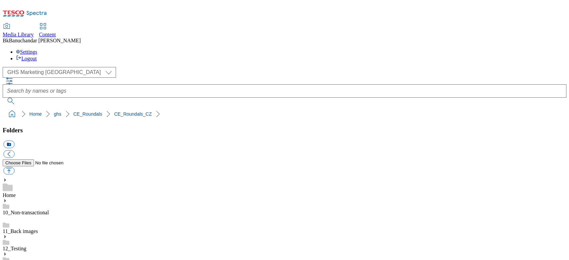
scroll to position [89, 0]
drag, startPoint x: 398, startPoint y: 172, endPoint x: 508, endPoint y: 172, distance: 110.6
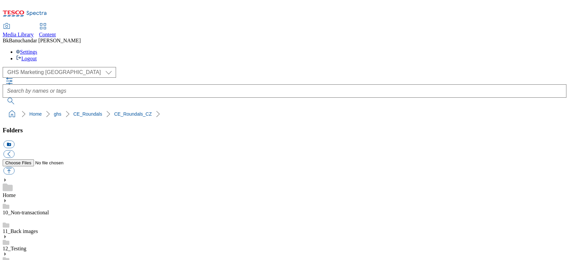
paste input "rounded_super_department_zpatky_do_skoly"
type input "rounded_super_department_zpatky_do_skoly"
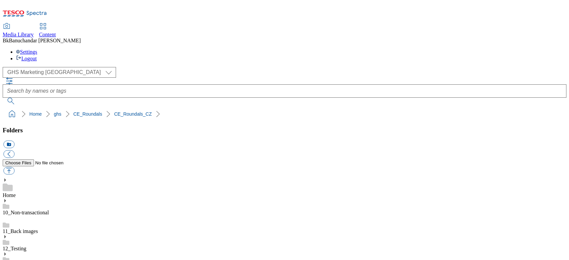
drag, startPoint x: 397, startPoint y: 171, endPoint x: 490, endPoint y: 172, distance: 93.3
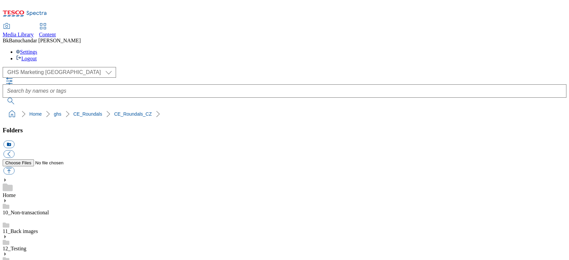
scroll to position [133, 0]
paste input "rounded_super_department_trvanlive"
type input "rounded_super_department_trvanlive"
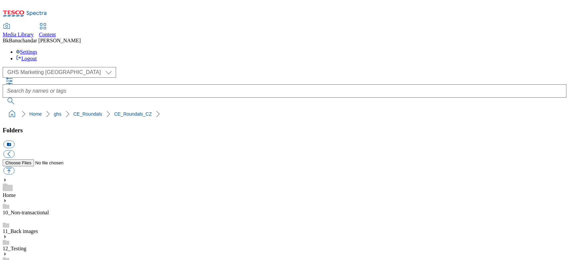
scroll to position [0, 0]
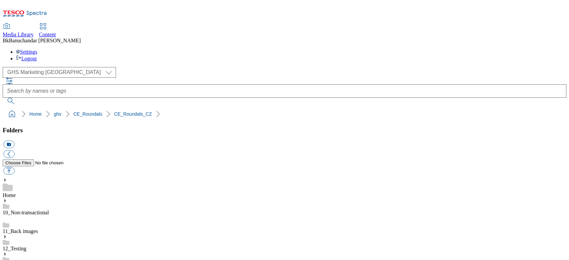
drag, startPoint x: 396, startPoint y: 173, endPoint x: 481, endPoint y: 173, distance: 84.9
paste input "rounded_super_department_uklid"
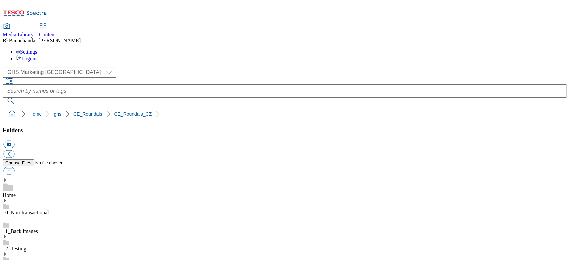
type input "rounded_super_department_uklid"
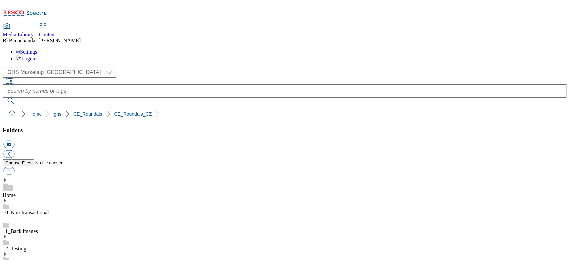
scroll to position [44, 0]
drag, startPoint x: 396, startPoint y: 145, endPoint x: 512, endPoint y: 145, distance: 115.6
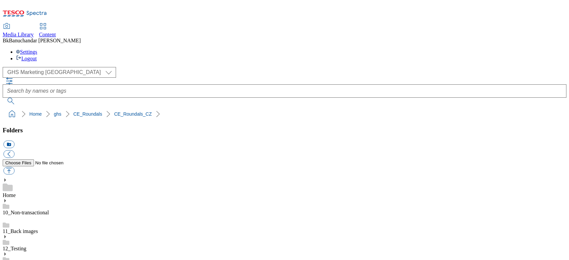
scroll to position [178, 0]
paste input "rounded_super_department_specialni_nabidky"
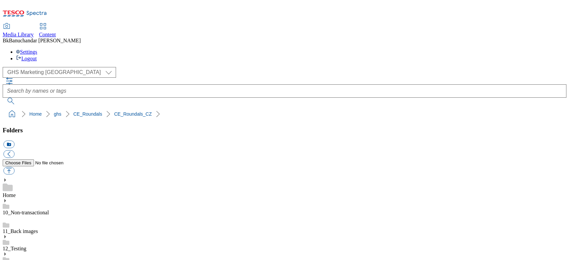
scroll to position [0, 30]
type input "rounded_super_department_specialni_nabidky"
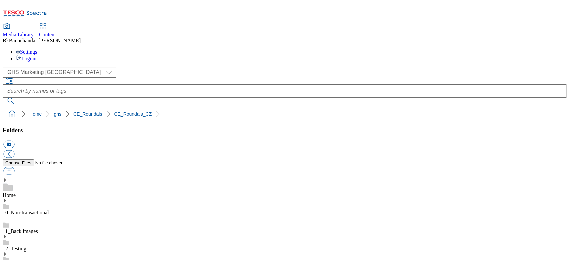
scroll to position [89, 0]
drag, startPoint x: 398, startPoint y: 190, endPoint x: 507, endPoint y: 192, distance: 109.6
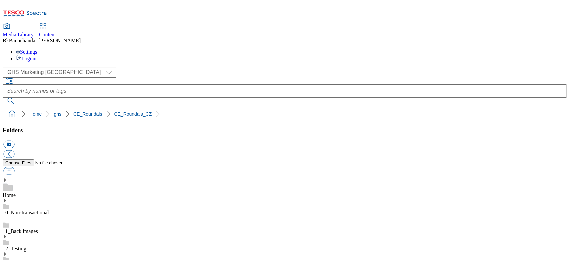
paste input "rounded_super_department_specialni_vyziva"
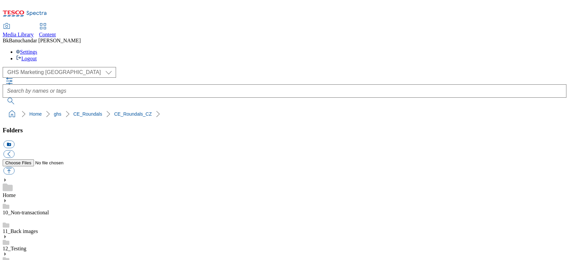
type input "rounded_super_department_specialni_vyziva"
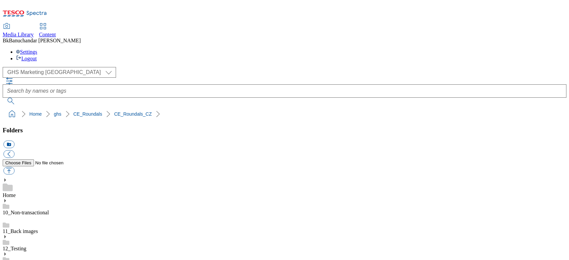
scroll to position [178, 0]
drag, startPoint x: 397, startPoint y: 189, endPoint x: 512, endPoint y: 192, distance: 115.0
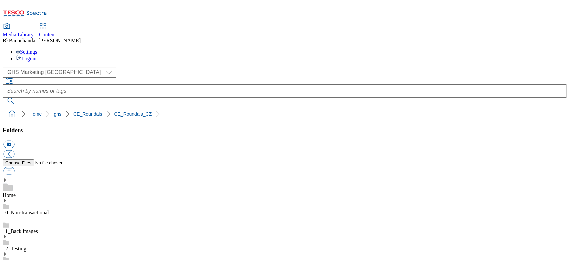
paste input "rounded_super_department_ovoce_a_zelenina"
type input "rounded_super_department_ovoce_a_zelenina"
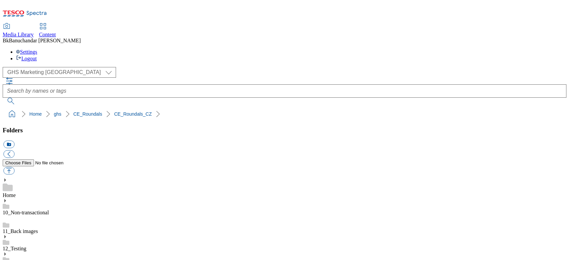
scroll to position [89, 0]
drag, startPoint x: 397, startPoint y: 190, endPoint x: 490, endPoint y: 193, distance: 93.0
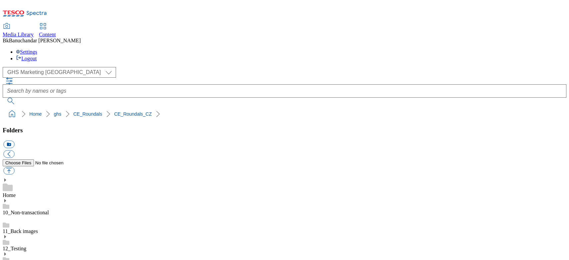
paste input "rounded_super_department_pekarna"
type input "rounded_super_department_pekarna"
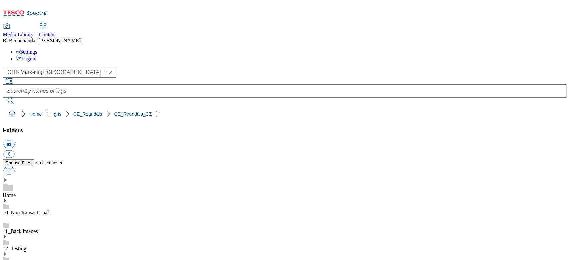
scroll to position [0, 0]
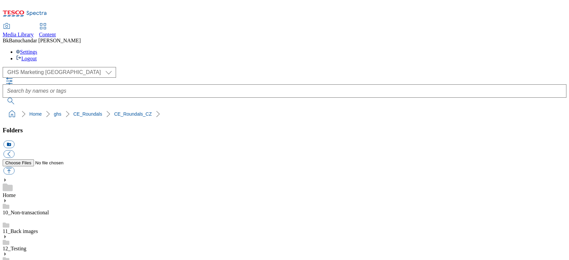
drag, startPoint x: 397, startPoint y: 146, endPoint x: 489, endPoint y: 148, distance: 91.9
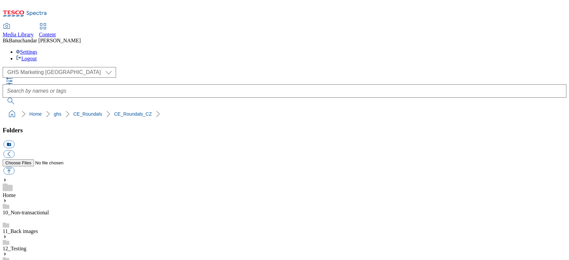
paste input "rounded_super_department_mrazene"
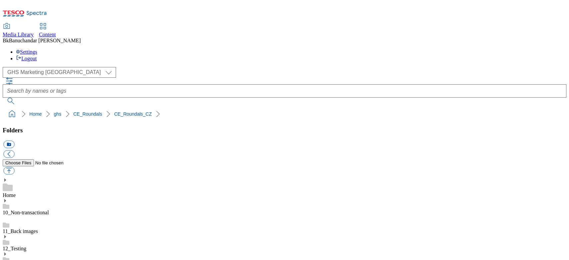
scroll to position [0, 8]
type input "rounded_super_department_mrazene"
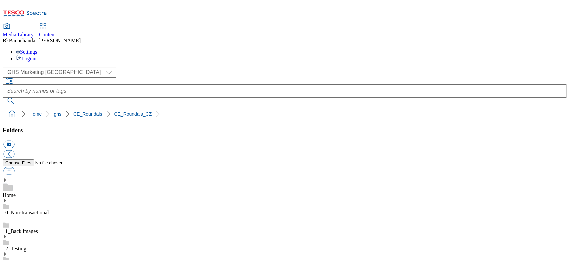
scroll to position [89, 0]
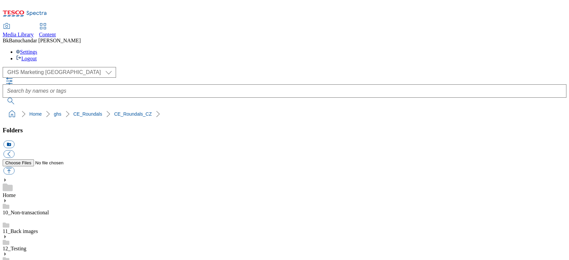
scroll to position [311, 0]
drag, startPoint x: 399, startPoint y: 161, endPoint x: 421, endPoint y: 162, distance: 22.3
drag, startPoint x: 396, startPoint y: 161, endPoint x: 485, endPoint y: 164, distance: 89.0
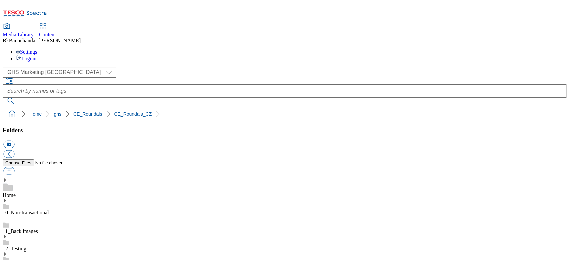
paste input "rounded_super_department_napoje"
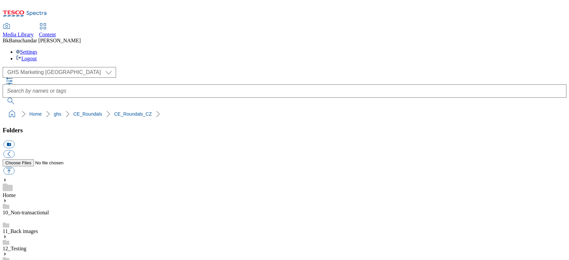
scroll to position [0, 4]
type input "rounded_super_department_napoje"
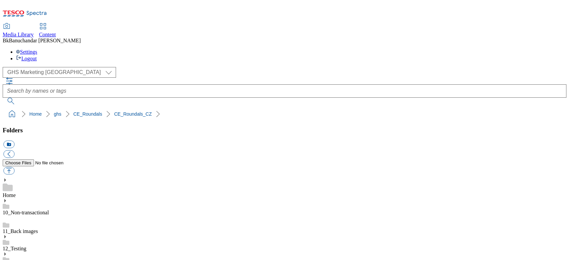
scroll to position [222, 0]
drag, startPoint x: 397, startPoint y: 162, endPoint x: 487, endPoint y: 165, distance: 90.3
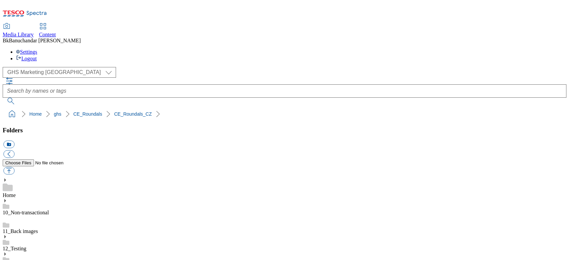
paste input "rounded_super_department_novinky"
type input "rounded_super_department_novinky"
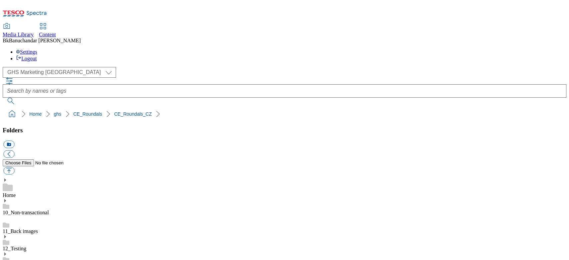
scroll to position [0, 0]
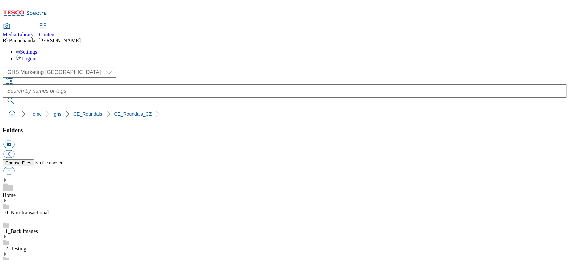
drag, startPoint x: 396, startPoint y: 163, endPoint x: 507, endPoint y: 164, distance: 110.6
paste input "rounded_super_department_mlecne_a_vejce"
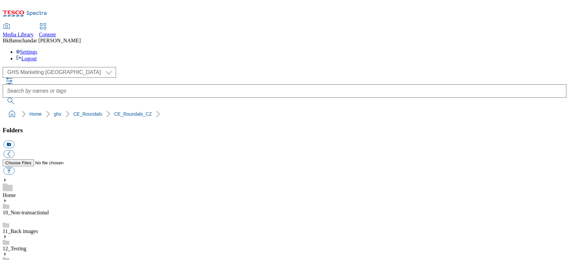
scroll to position [0, 26]
type input "rounded_super_department_mlecne_a_vejce"
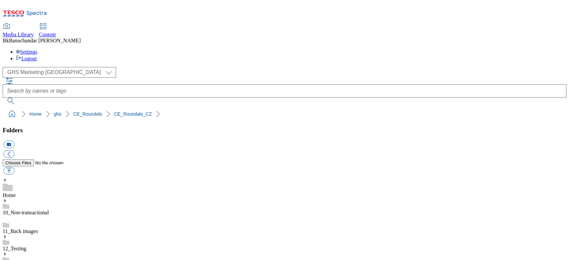
scroll to position [222, 0]
drag, startPoint x: 398, startPoint y: 164, endPoint x: 442, endPoint y: 164, distance: 44.0
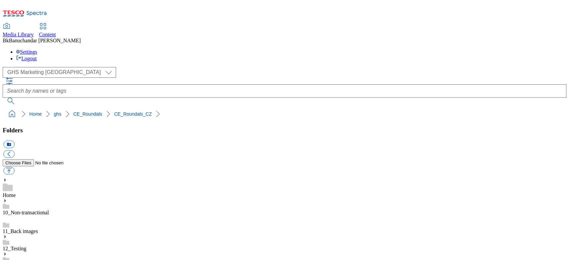
drag, startPoint x: 397, startPoint y: 163, endPoint x: 489, endPoint y: 164, distance: 91.6
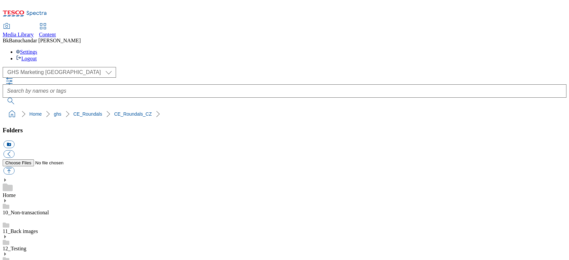
paste input "rounded_super_department_drogerie"
type input "rounded_super_department_drogerie"
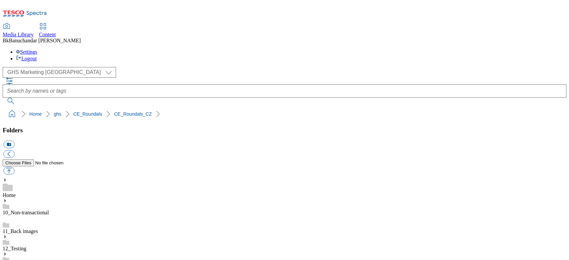
drag, startPoint x: 396, startPoint y: 162, endPoint x: 510, endPoint y: 165, distance: 113.9
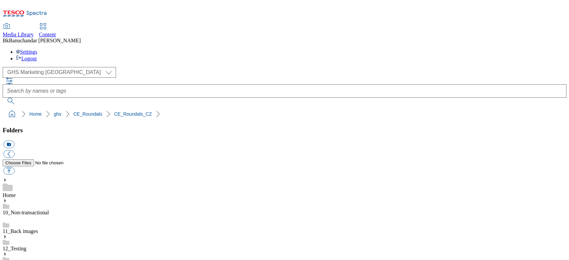
paste input "rounded_super_department_domov_a_zabava"
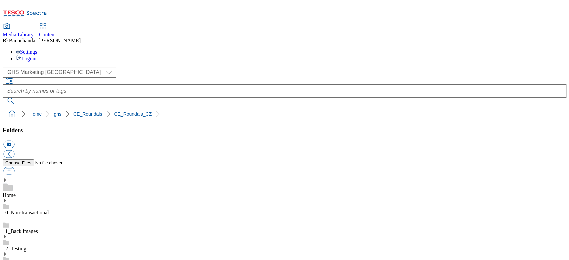
type input "rounded_super_department_domov_a_zabava"
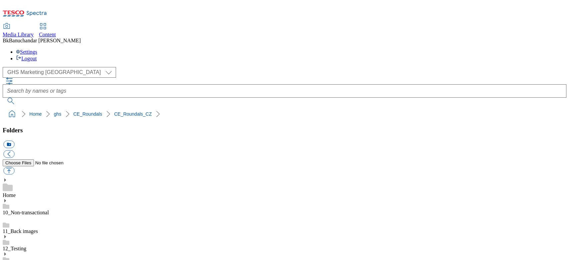
drag, startPoint x: 397, startPoint y: 189, endPoint x: 509, endPoint y: 190, distance: 111.6
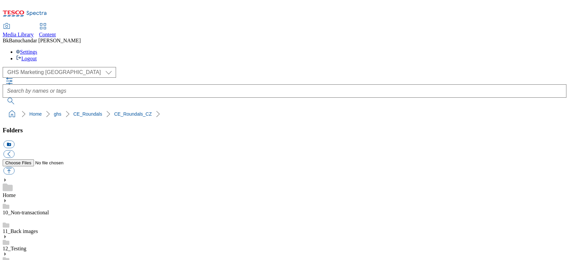
scroll to position [437, 0]
paste input "maso_a_lahudky"
type input "rounded_super_department_maso_a_lahudky"
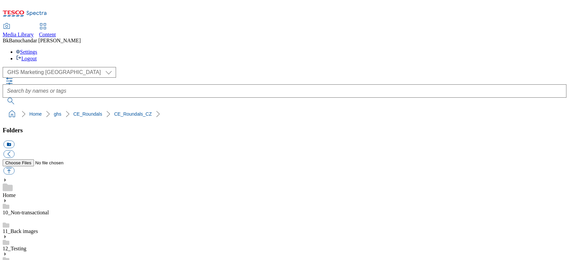
scroll to position [437, 0]
drag, startPoint x: 395, startPoint y: 143, endPoint x: 478, endPoint y: 145, distance: 83.0
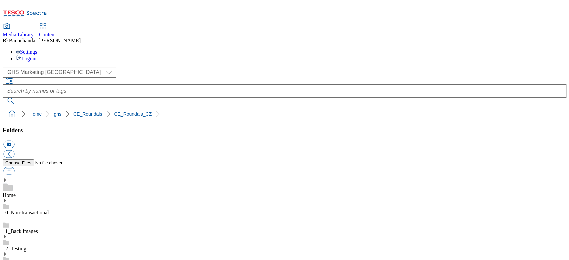
paste input "rounded_super_department_dite"
type input "rounded_super_department_dite"
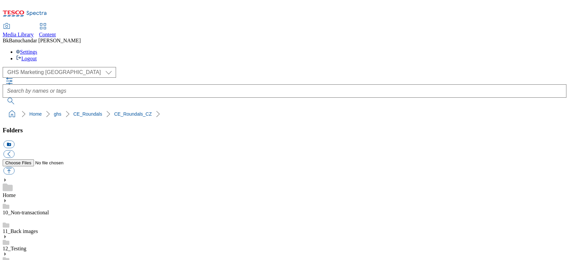
click at [14, 167] on button "button" at bounding box center [8, 171] width 11 height 8
type input "C:\fakepath\rounded_super_department_alapveto_elelmiszerek.jpg"
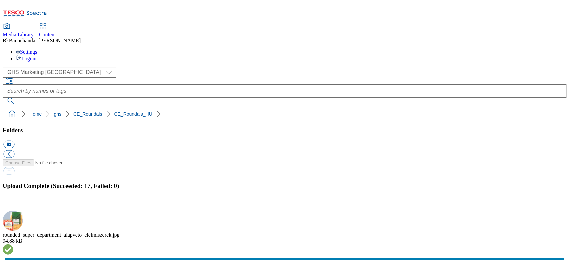
click at [13, 204] on button "button" at bounding box center [8, 207] width 10 height 6
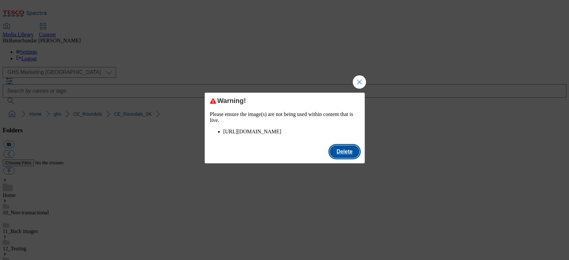
click at [341, 158] on button "Delete" at bounding box center [343, 151] width 29 height 13
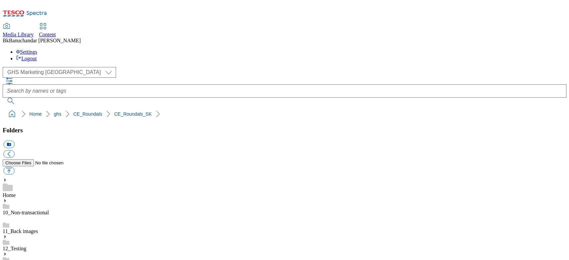
click at [14, 167] on button "button" at bounding box center [8, 171] width 11 height 8
type input "C:\fakepath\rounded_super_department_dieta.jpg"
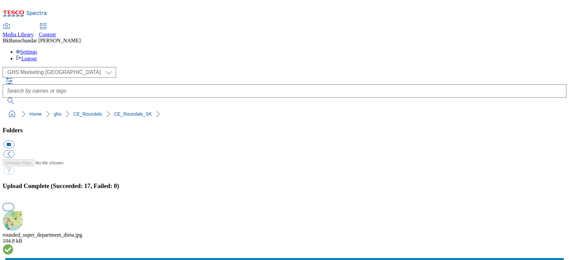
click at [13, 204] on button "button" at bounding box center [8, 207] width 10 height 6
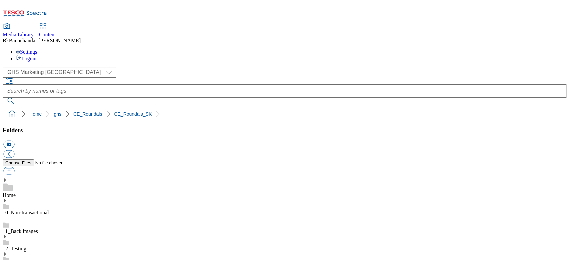
drag, startPoint x: 397, startPoint y: 171, endPoint x: 497, endPoint y: 173, distance: 99.6
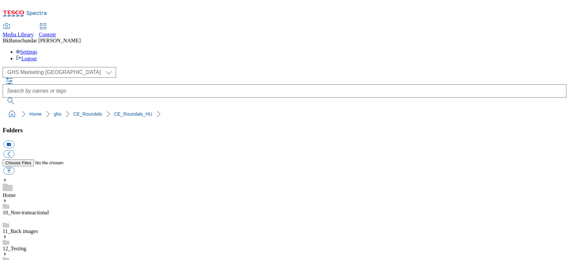
copy div "rounded_super_department_ujdonsagok"
paste input "rounded_super_department_ujdonsagok"
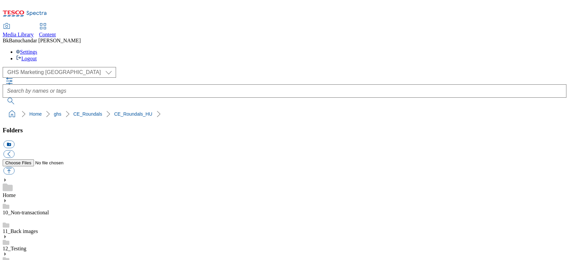
scroll to position [0, 15]
type input "rounded_super_department_ujdonsagok"
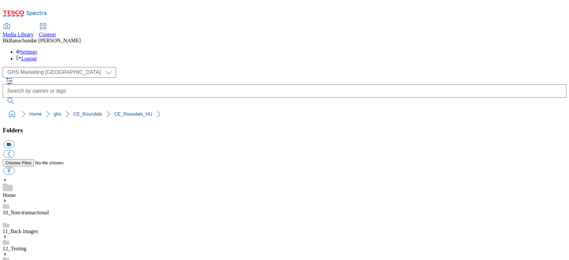
drag, startPoint x: 397, startPoint y: 173, endPoint x: 512, endPoint y: 172, distance: 114.6
copy div "rounded_super_department_zoldseg_gyumolcs"
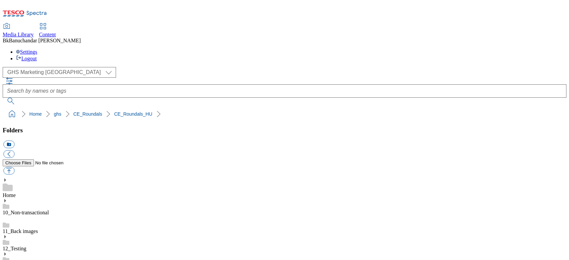
paste input "rounded_super_department_zoldseg_gyumolcs"
type input "rounded_super_department_zoldseg_gyumolcs"
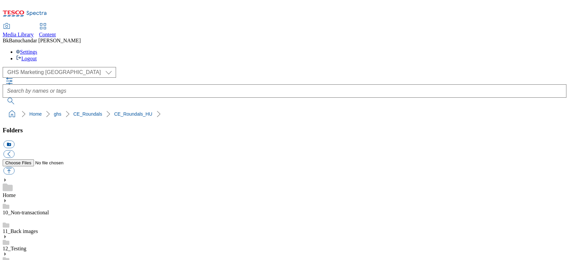
scroll to position [0, 0]
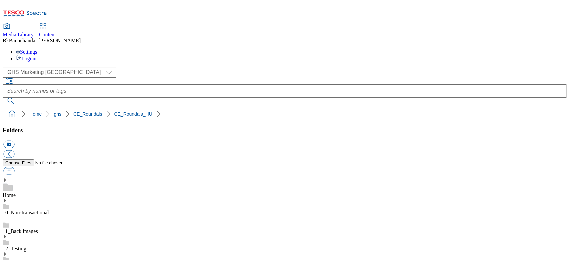
drag, startPoint x: 398, startPoint y: 173, endPoint x: 442, endPoint y: 172, distance: 43.6
drag, startPoint x: 397, startPoint y: 172, endPoint x: 513, endPoint y: 175, distance: 116.3
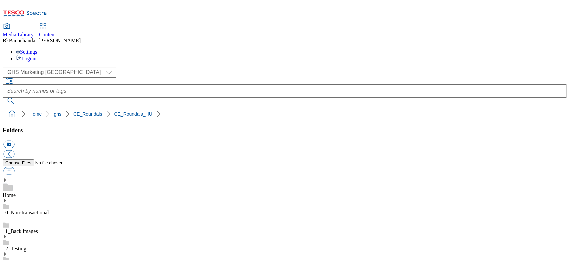
copy div "rounded_super_department_tejtermekek_tojas"
paste input "rounded_super_department_tejtermekek_tojas"
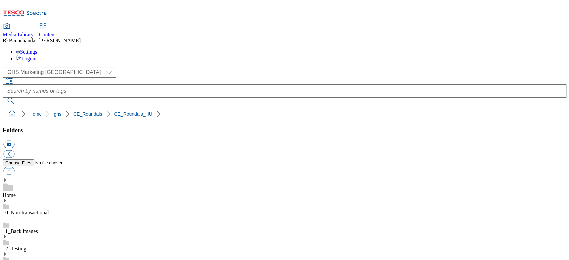
scroll to position [0, 31]
type input "rounded_super_department_tejtermekek_tojas"
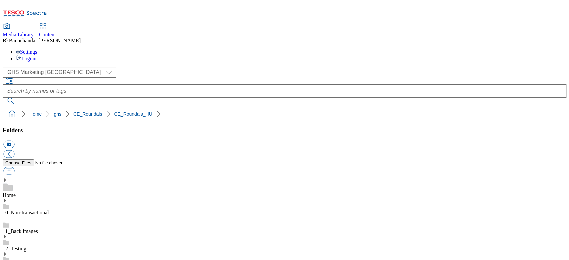
drag, startPoint x: 396, startPoint y: 171, endPoint x: 520, endPoint y: 173, distance: 123.2
copy div "rounded_super_department_specialis_taplalkozas"
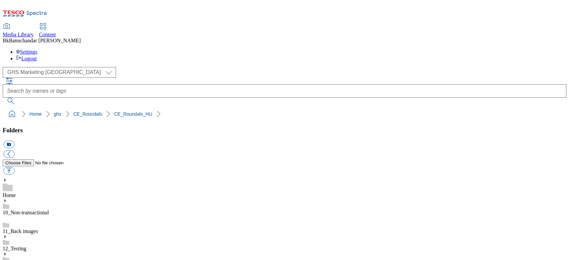
paste input "rounded_super_department_specialis_taplalkozas"
type input "rounded_super_department_specialis_taplalkozas"
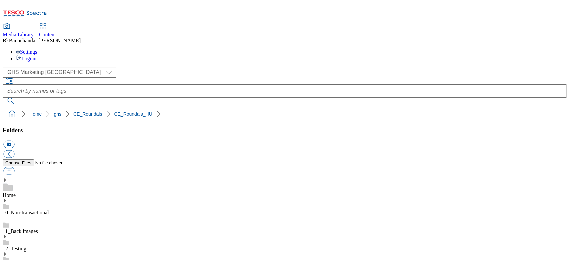
scroll to position [89, 0]
drag, startPoint x: 398, startPoint y: 172, endPoint x: 486, endPoint y: 174, distance: 88.3
copy div "rounded_super_department_pekaru"
drag, startPoint x: 474, startPoint y: 173, endPoint x: 455, endPoint y: 129, distance: 48.2
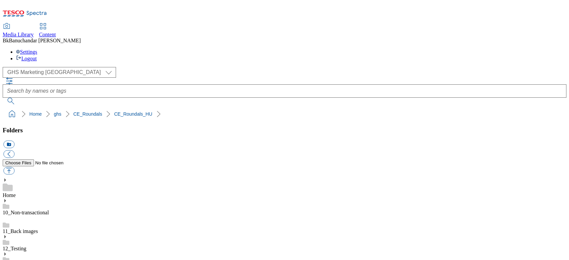
paste input "rounded_super_department_pekaru"
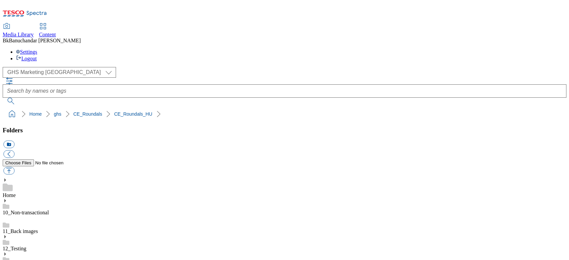
scroll to position [0, 4]
type input "rounded_super_department_pekaru"
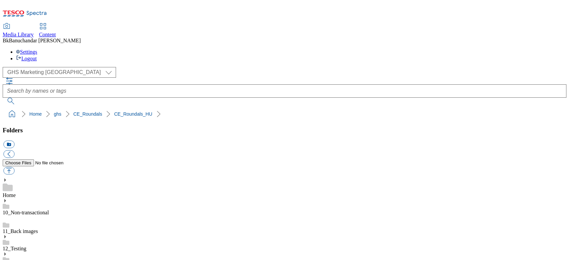
drag, startPoint x: 398, startPoint y: 190, endPoint x: 519, endPoint y: 190, distance: 121.6
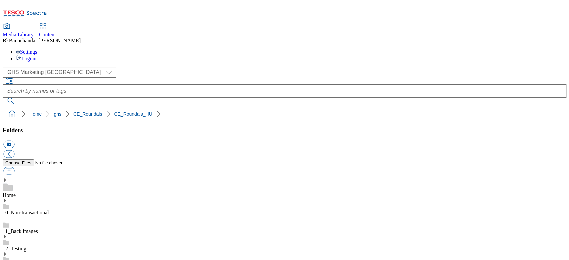
copy div "rounded_super_department_kulonleges_ajanlatok"
paste input "rounded_super_department_kulonleges_ajanlatok"
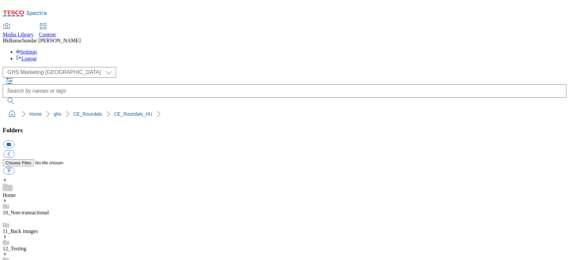
scroll to position [222, 0]
type input "rounded_super_department_kulonleges_ajanlatok"
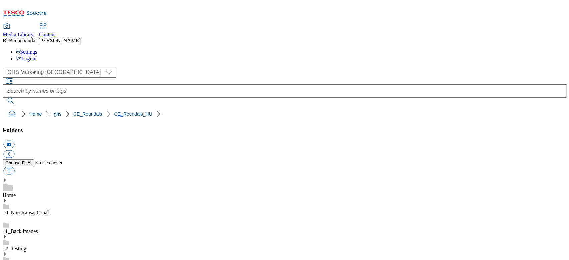
drag, startPoint x: 396, startPoint y: 190, endPoint x: 503, endPoint y: 191, distance: 107.3
copy div "rounded_super_department_most_ajanlott"
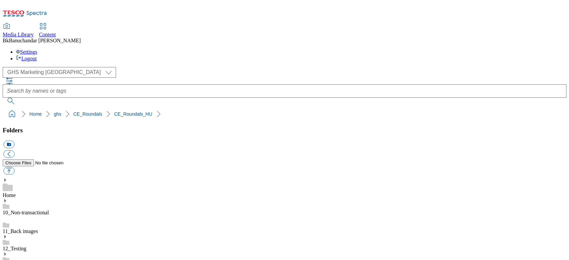
paste input "rounded_super_department_most_ajanlott"
drag, startPoint x: 400, startPoint y: 234, endPoint x: 485, endPoint y: 208, distance: 89.0
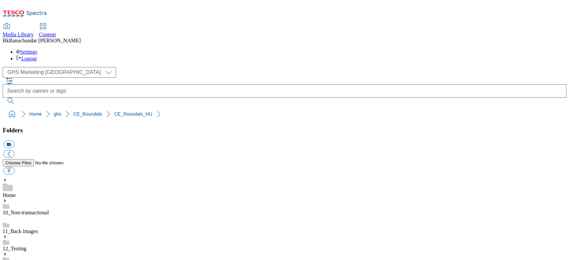
type input "rounded_super_department_most_ajanlott"
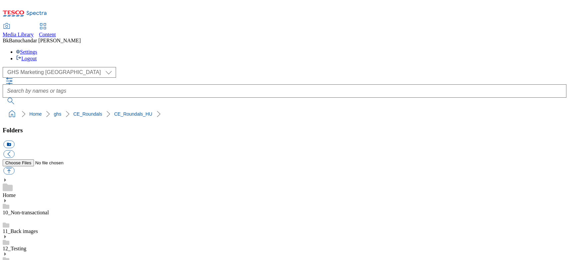
drag, startPoint x: 397, startPoint y: 145, endPoint x: 483, endPoint y: 145, distance: 86.3
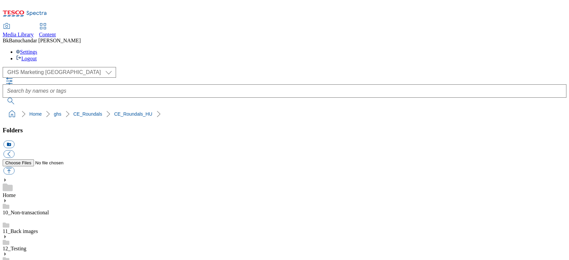
copy div "rounded_super_department_italok"
paste input "rounded_super_department_italok"
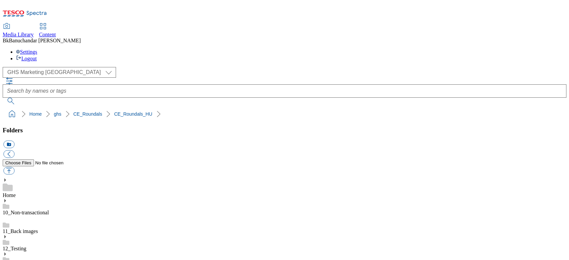
scroll to position [0, 0]
type input "rounded_super_department_italok"
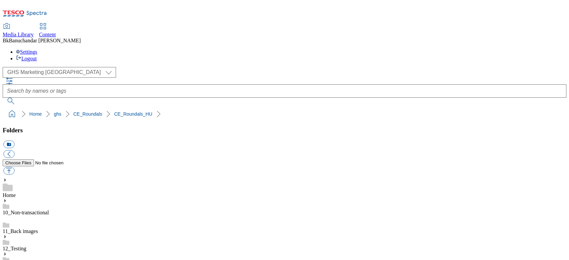
drag, startPoint x: 397, startPoint y: 191, endPoint x: 486, endPoint y: 193, distance: 88.3
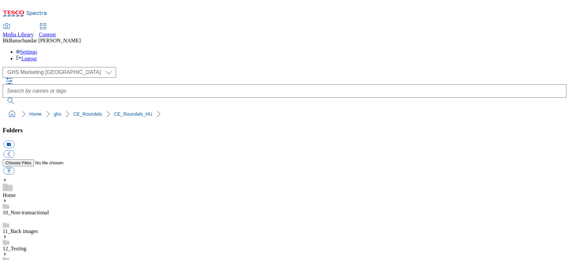
copy div "rounded_super_department_kisallat"
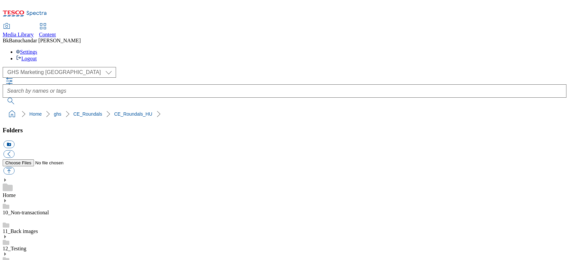
paste input "rounded_super_department_kisallat"
type input "rounded_super_department_kisallat"
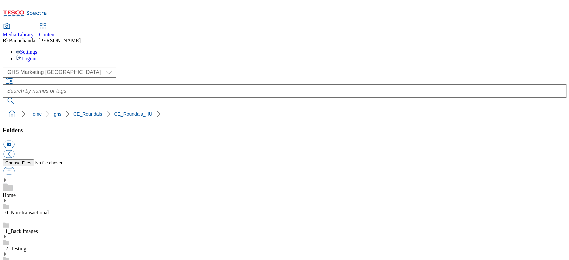
drag, startPoint x: 396, startPoint y: 191, endPoint x: 512, endPoint y: 190, distance: 116.2
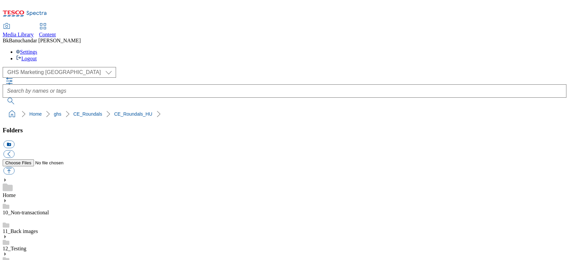
copy div "rounded_super_department_home_and_hobby"
paste input "rounded_super_department_home_and_hobby"
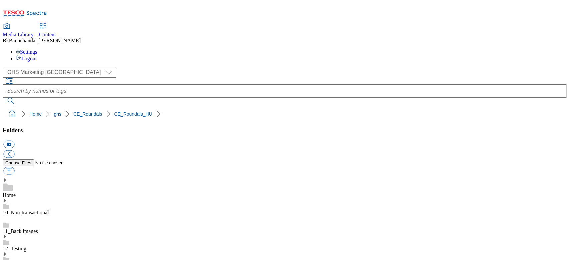
scroll to position [0, 31]
type input "rounded_super_department_home_and_hobby"
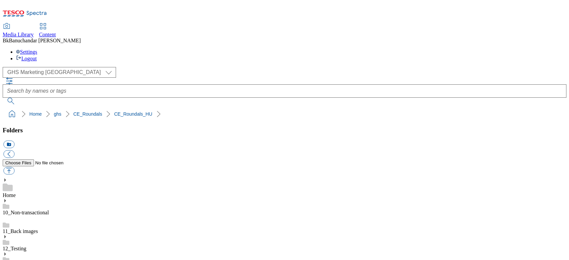
drag, startPoint x: 397, startPoint y: 164, endPoint x: 503, endPoint y: 164, distance: 106.2
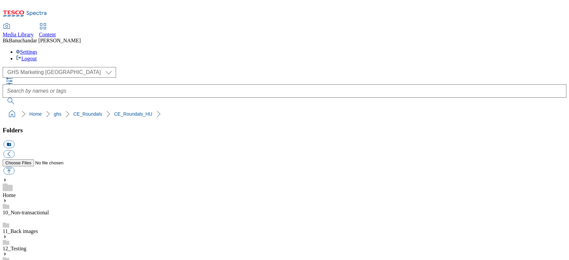
paste input "rounded_super_department_hus_felvagott."
type input "rounded_super_department_hus_felvagott"
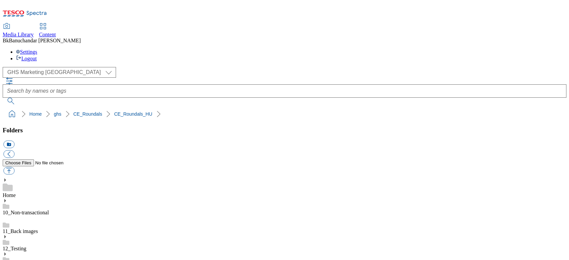
drag, startPoint x: 395, startPoint y: 163, endPoint x: 522, endPoint y: 164, distance: 126.2
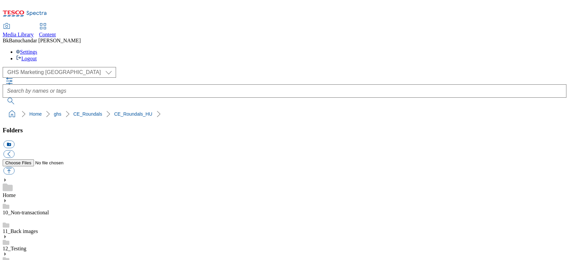
paste input "rounded_super_department_alapveto_elelmiszerek"
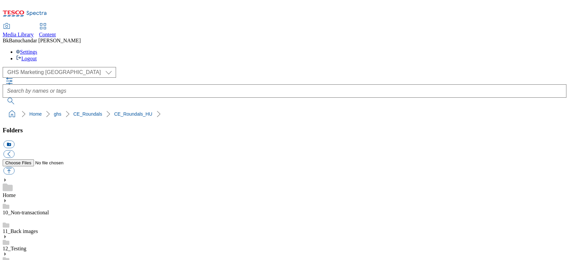
type input "rounded_super_department_alapveto_elelmiszerek"
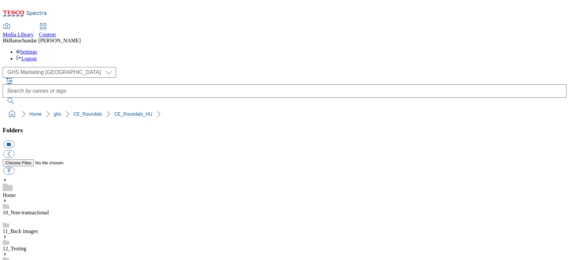
drag, startPoint x: 398, startPoint y: 164, endPoint x: 491, endPoint y: 164, distance: 93.6
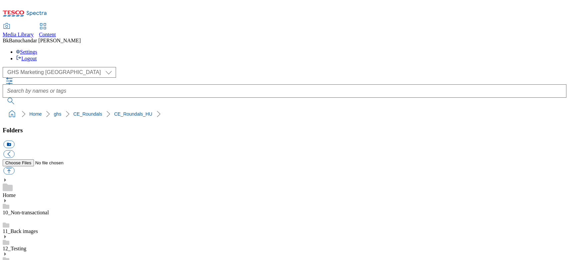
paste input "rounded_super_department_haztartas"
type input "rounded_super_department_haztartas"
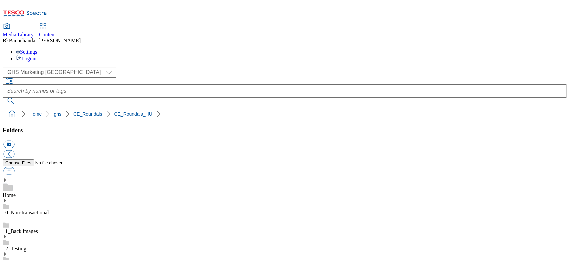
scroll to position [355, 0]
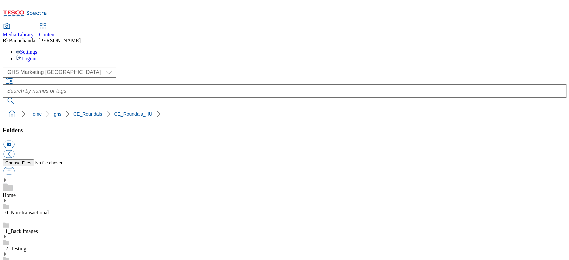
drag, startPoint x: 398, startPoint y: 163, endPoint x: 492, endPoint y: 163, distance: 93.9
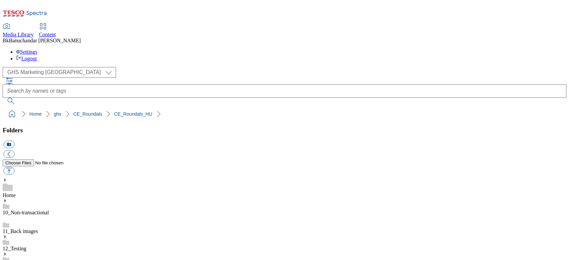
paste input "rounded_super_department_hello_suli"
type input "rounded_super_department_hello_suli"
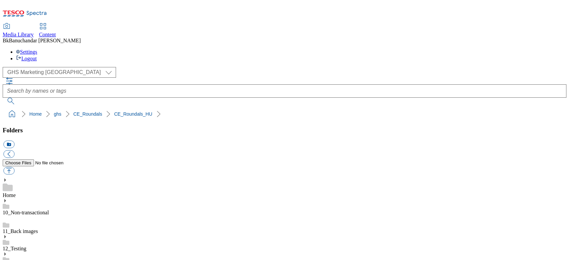
drag, startPoint x: 397, startPoint y: 163, endPoint x: 508, endPoint y: 164, distance: 111.3
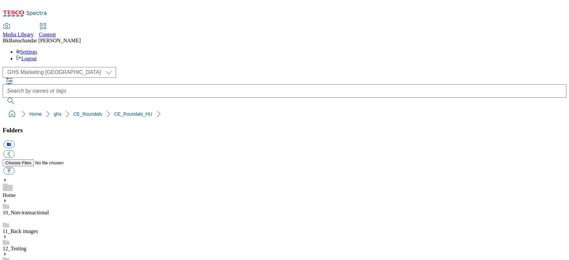
drag, startPoint x: 420, startPoint y: 164, endPoint x: 429, endPoint y: 164, distance: 9.0
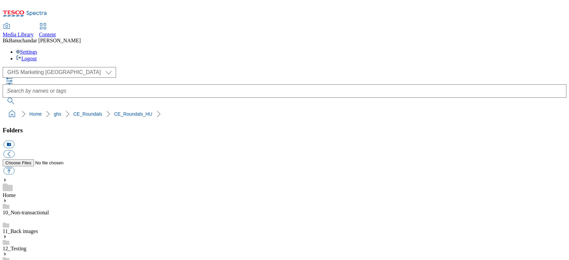
drag, startPoint x: 397, startPoint y: 164, endPoint x: 509, endPoint y: 163, distance: 112.2
paste input "rounded_super_department_fagyasztott_aruk"
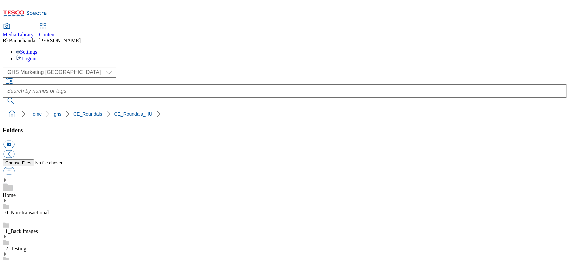
scroll to position [0, 27]
type input "rounded_super_department_fagyasztott_aruk"
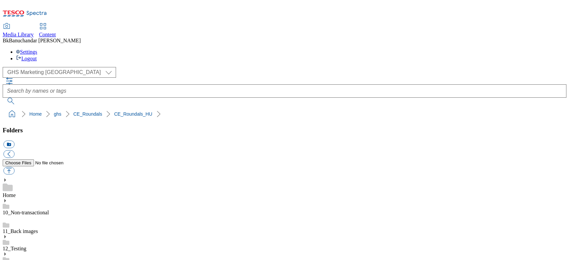
scroll to position [222, 0]
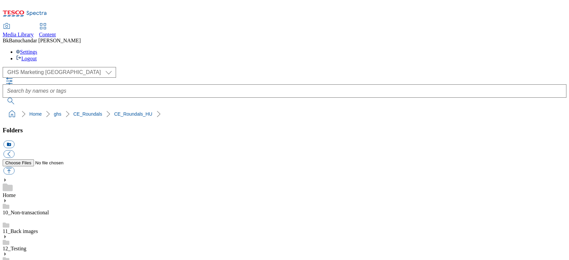
drag, startPoint x: 396, startPoint y: 188, endPoint x: 482, endPoint y: 189, distance: 85.9
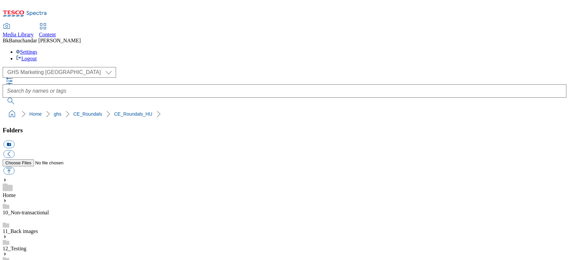
paste input "rounded_super_department_baba."
type input "rounded_super_department_baba"
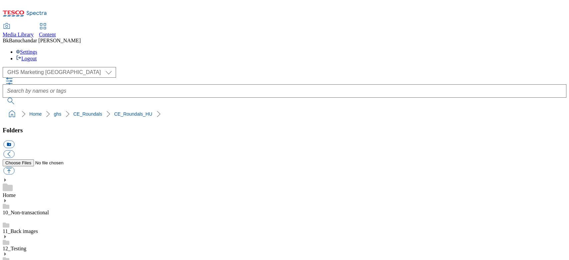
scroll to position [348, 0]
drag, startPoint x: 395, startPoint y: 188, endPoint x: 489, endPoint y: 191, distance: 93.6
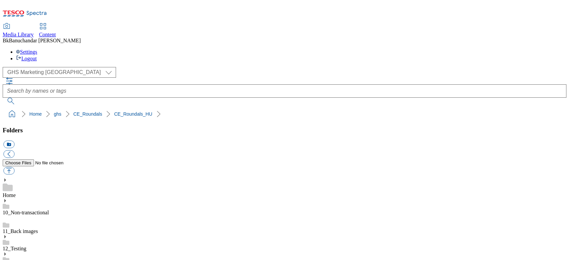
paste input "rounded_super_department_drogeria"
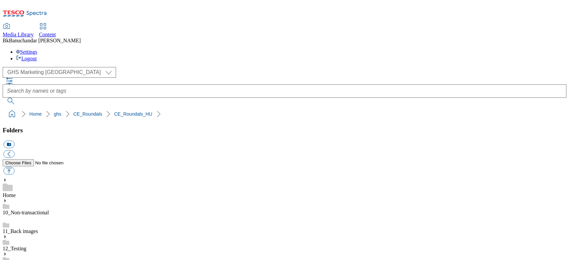
type input "rounded_super_department_drogeria"
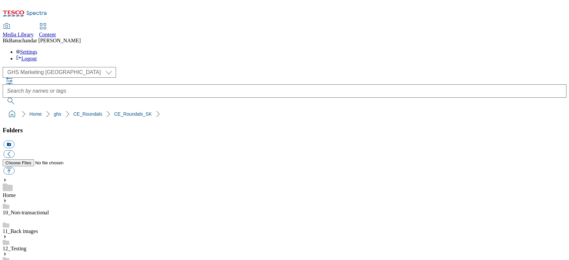
drag, startPoint x: 396, startPoint y: 171, endPoint x: 489, endPoint y: 183, distance: 94.0
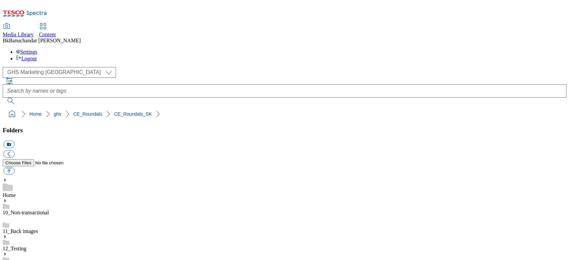
paste input "rounded_super_department_zvierata"
type input "rounded_super_department_zvierata"
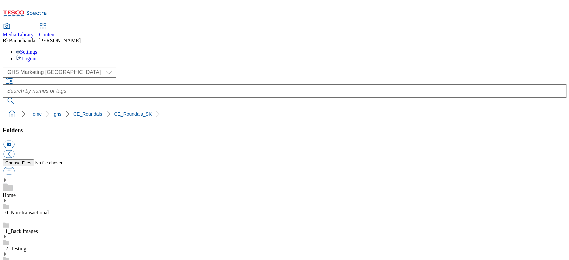
scroll to position [0, 0]
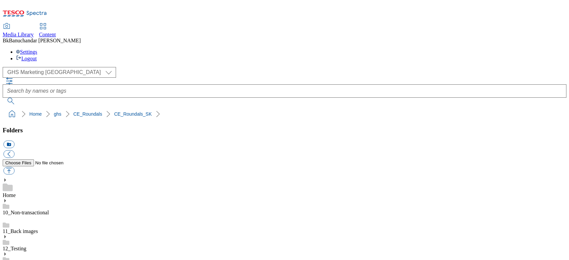
drag, startPoint x: 397, startPoint y: 172, endPoint x: 498, endPoint y: 172, distance: 101.3
paste input "rounded_super_department_top_ponuky"
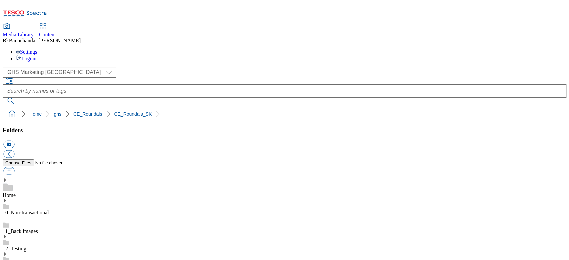
scroll to position [0, 16]
type input "rounded_super_department_top_ponuky"
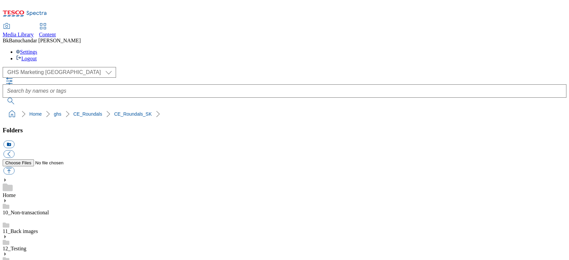
drag, startPoint x: 397, startPoint y: 173, endPoint x: 515, endPoint y: 173, distance: 117.9
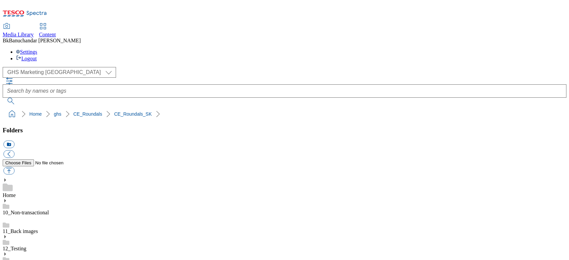
paste input "rounded_super_department_trvanlive_potraviny"
type input "rounded_super_department_trvanlive_potraviny"
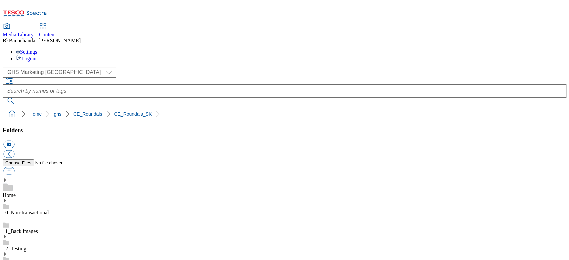
scroll to position [0, 0]
drag, startPoint x: 398, startPoint y: 172, endPoint x: 512, endPoint y: 173, distance: 113.9
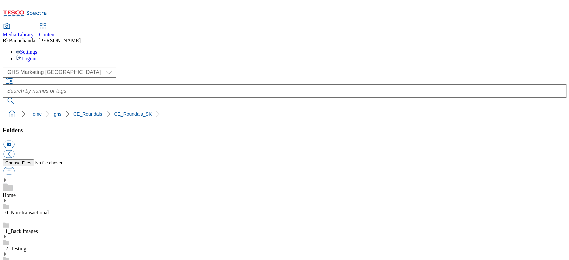
paste input "rounded_super_department_specialne_ponuky"
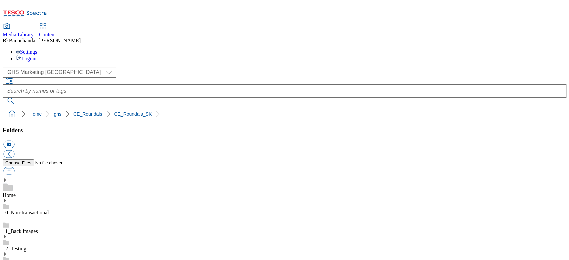
type input "rounded_super_department_specialne_ponuky"
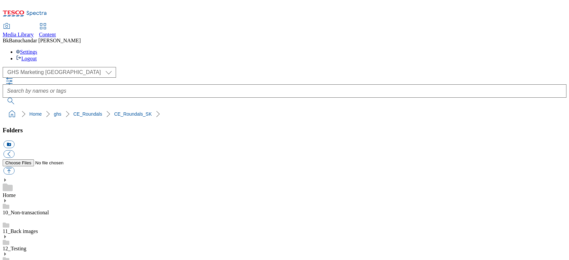
drag, startPoint x: 397, startPoint y: 172, endPoint x: 510, endPoint y: 174, distance: 112.9
paste input "rounded_super_department_specialna_vyziva"
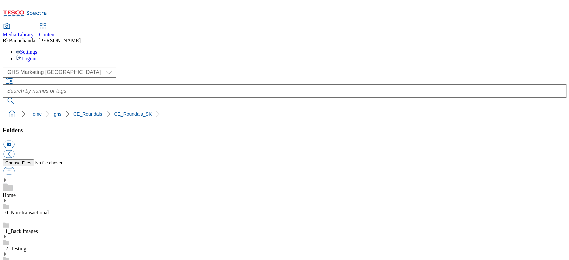
scroll to position [0, 27]
type input "rounded_super_department_specialna_vyziva"
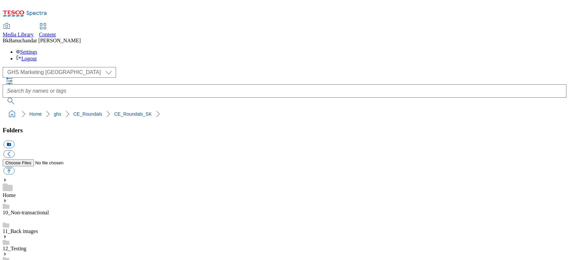
drag, startPoint x: 397, startPoint y: 147, endPoint x: 504, endPoint y: 148, distance: 106.6
paste input "rounded_super_department_spat_do_skoly"
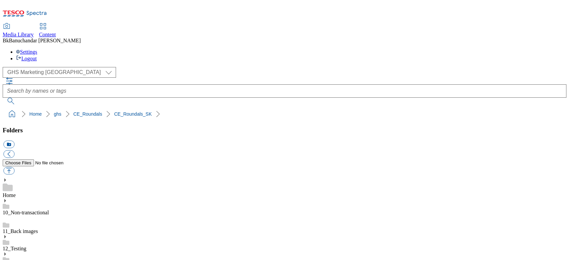
scroll to position [0, 21]
type input "rounded_super_department_spat_do_skoly"
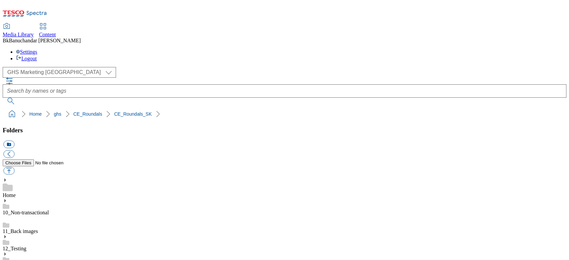
scroll to position [133, 0]
drag, startPoint x: 397, startPoint y: 145, endPoint x: 489, endPoint y: 148, distance: 91.6
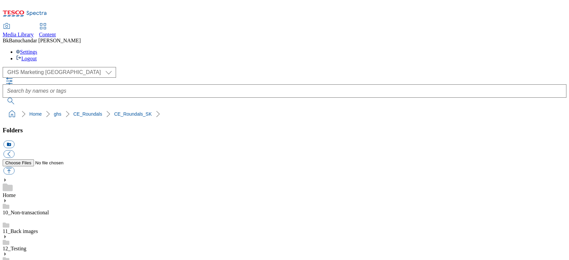
paste input "rounded_super_department_pekaran"
type input "rounded_super_department_pekaran"
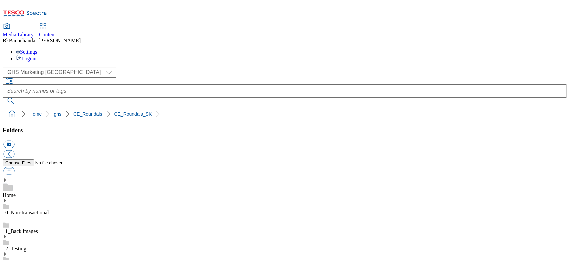
scroll to position [0, 0]
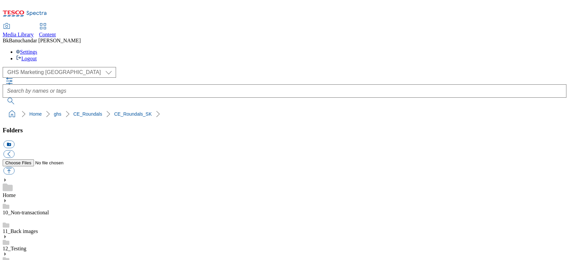
scroll to position [178, 0]
drag, startPoint x: 394, startPoint y: 191, endPoint x: 508, endPoint y: 190, distance: 113.9
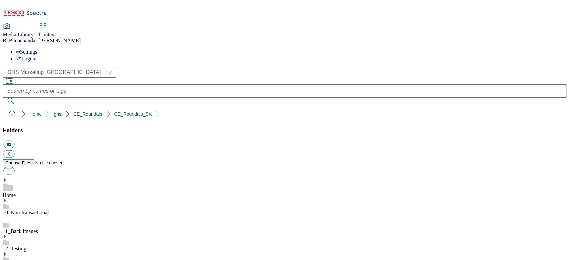
paste input "rounded_super_department_ovocie_zelenina"
type input "rounded_super_department_ovocie_zelenina"
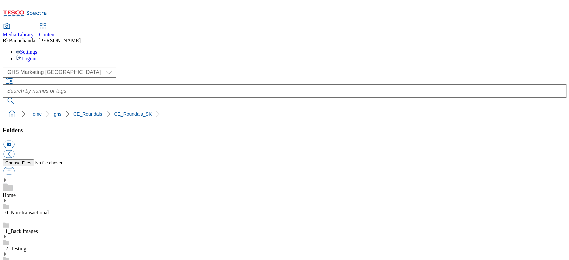
drag, startPoint x: 397, startPoint y: 146, endPoint x: 490, endPoint y: 146, distance: 92.3
paste input "rounded_super_department_mrazene"
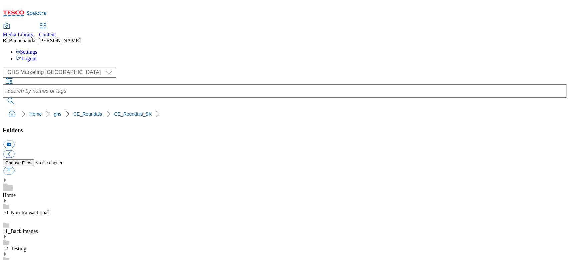
scroll to position [0, 8]
type input "rounded_super_department_mrazene"
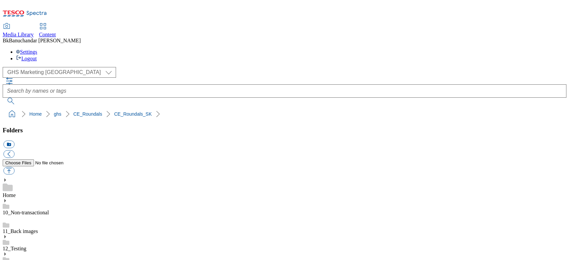
drag, startPoint x: 395, startPoint y: 192, endPoint x: 487, endPoint y: 190, distance: 91.6
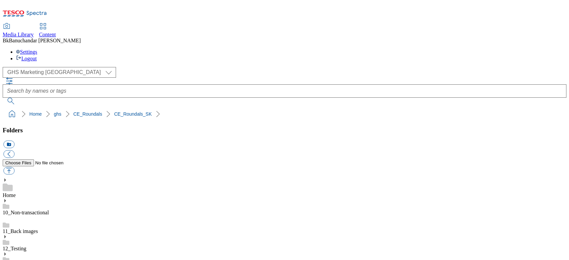
paste input "rounded_super_department_novinky"
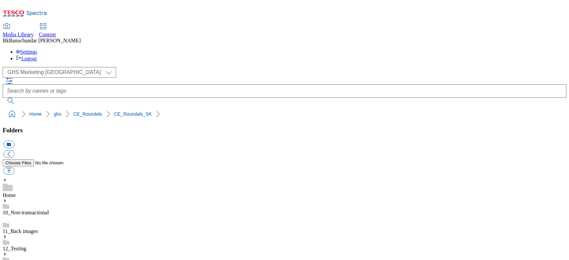
scroll to position [0, 7]
type input "rounded_super_department_novinky"
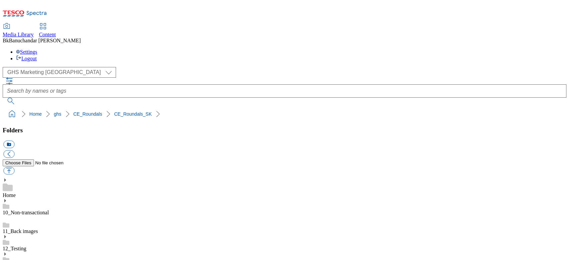
scroll to position [133, 0]
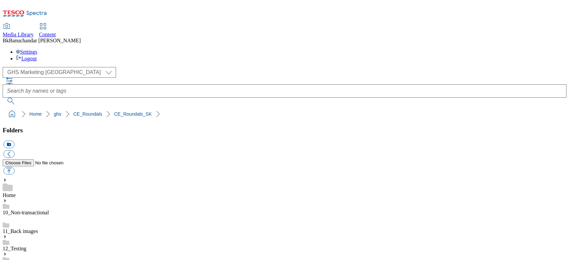
drag, startPoint x: 397, startPoint y: 164, endPoint x: 530, endPoint y: 164, distance: 133.6
paste input "rounded_super_department_mliecne_vyrobky_a_vajcia"
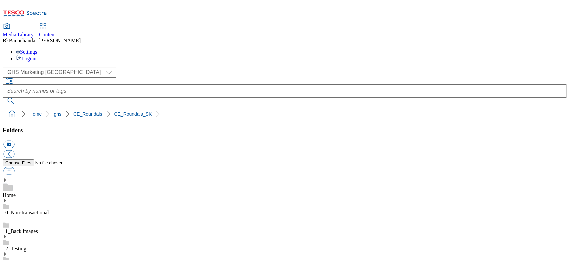
scroll to position [0, 51]
type input "rounded_super_department_mliecne_vyrobky_a_vajcia"
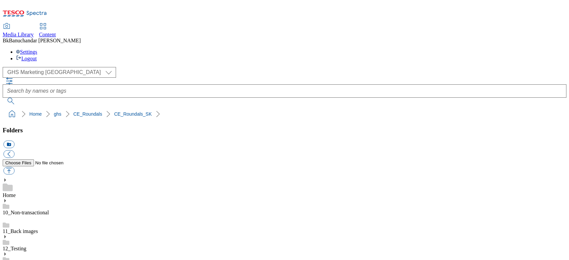
scroll to position [222, 0]
drag, startPoint x: 395, startPoint y: 164, endPoint x: 486, endPoint y: 165, distance: 90.3
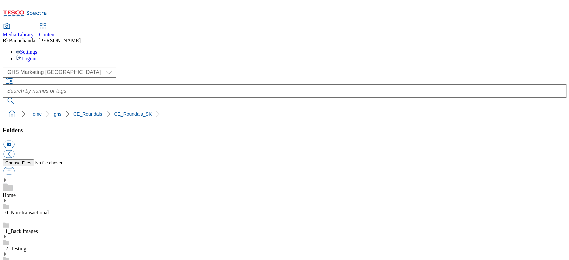
paste input "rounded_super_department_napoje"
type input "rounded_super_department_napoje"
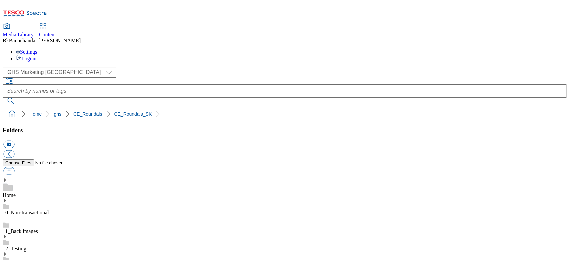
scroll to position [0, 0]
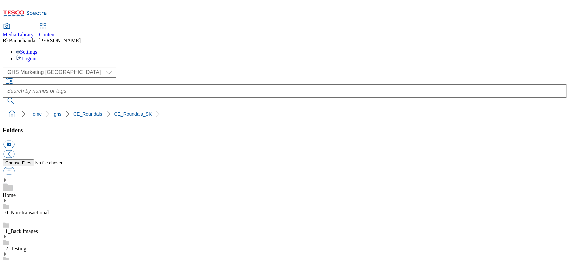
scroll to position [266, 0]
drag, startPoint x: 397, startPoint y: 208, endPoint x: 509, endPoint y: 209, distance: 111.6
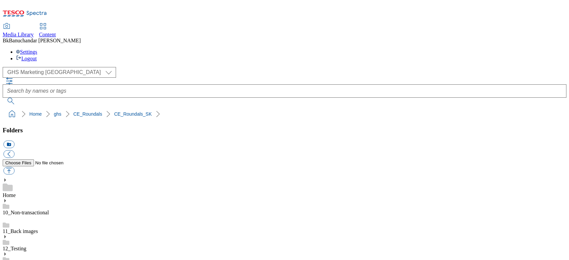
paste input "rounded_super_department_maso_a_lahodky"
type input "rounded_super_department_maso_a_lahodky"
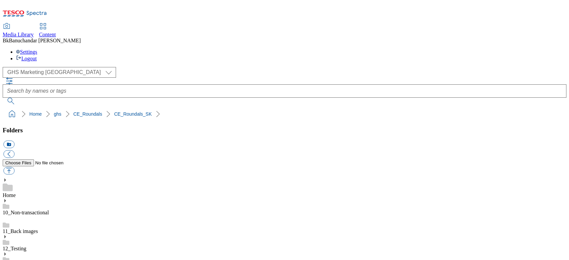
scroll to position [0, 0]
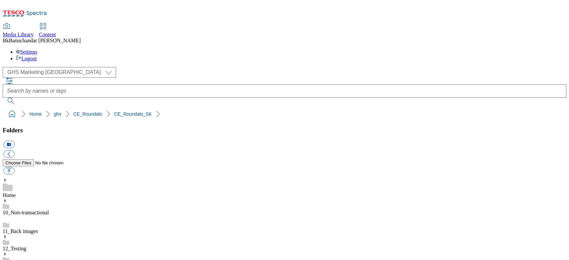
drag, startPoint x: 398, startPoint y: 207, endPoint x: 509, endPoint y: 209, distance: 111.6
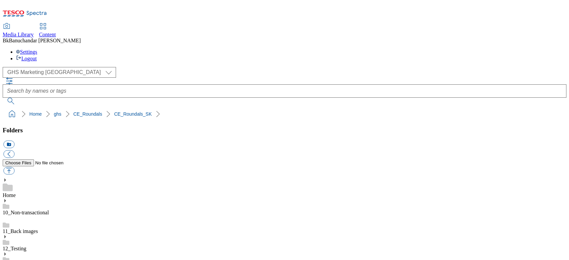
paste input "rounded_super_department_domov_a_zabava"
type input "rounded_super_department_domov_a_zabava"
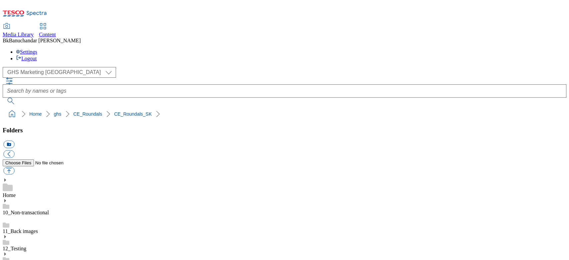
drag, startPoint x: 397, startPoint y: 208, endPoint x: 489, endPoint y: 207, distance: 91.9
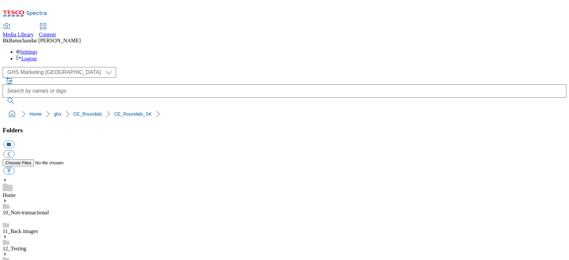
paste input "rounded_super_department_drogeria"
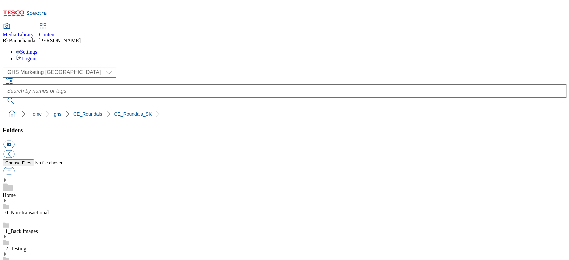
scroll to position [0, 8]
type input "rounded_super_department_drogeria"
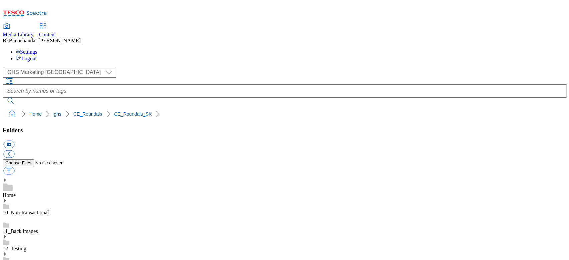
drag, startPoint x: 396, startPoint y: 182, endPoint x: 481, endPoint y: 180, distance: 84.3
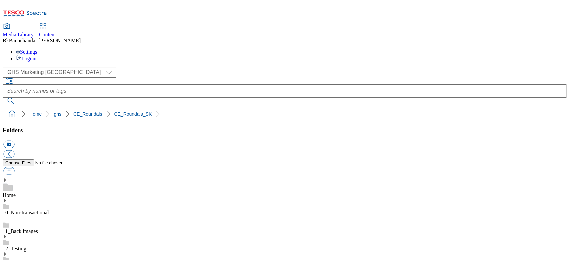
paste input "rounded_super_department_dieta"
type input "rounded_super_department_dieta"
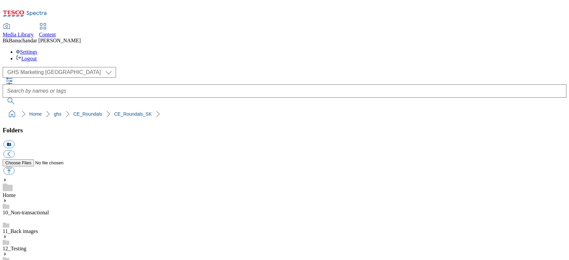
drag, startPoint x: 397, startPoint y: 170, endPoint x: 497, endPoint y: 170, distance: 99.3
paste input "rounded_super_department_domacnost"
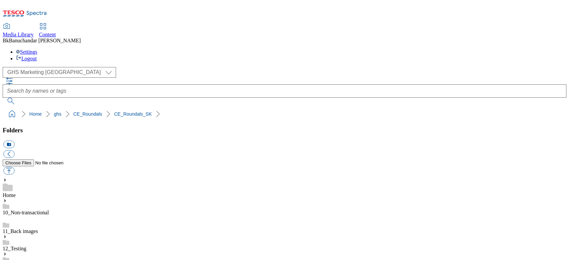
scroll to position [0, 14]
type input "rounded_super_department_domacnost"
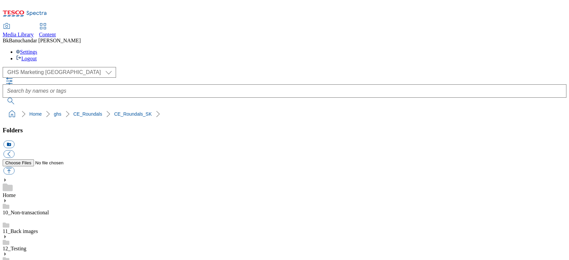
scroll to position [322, 0]
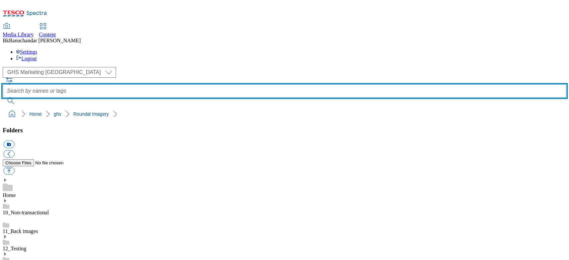
click at [227, 84] on input "text" at bounding box center [284, 90] width 563 height 13
paste input "mrazene"
type input "mrazene"
click at [3, 98] on button "submit" at bounding box center [11, 101] width 17 height 7
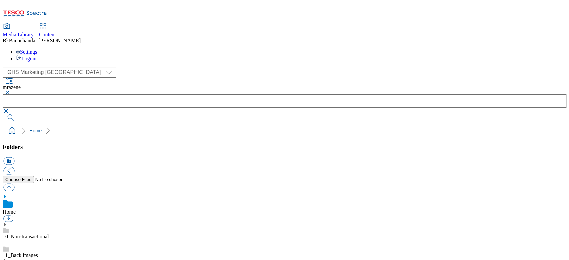
click at [11, 90] on button "button" at bounding box center [7, 92] width 8 height 4
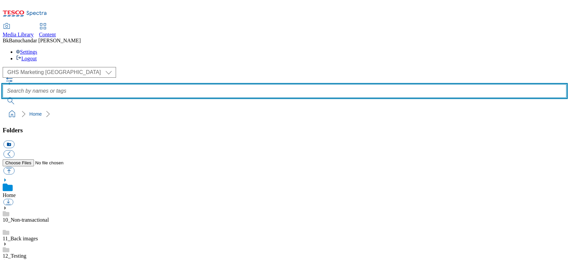
click at [220, 84] on input "text" at bounding box center [284, 90] width 563 height 13
paste input "domov_a_zabava"
type input "domov_a_zabava"
click at [3, 98] on button "submit" at bounding box center [11, 101] width 17 height 7
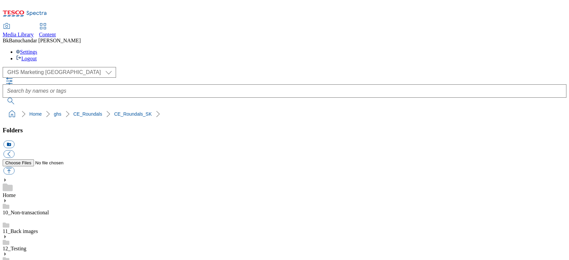
scroll to position [89, 0]
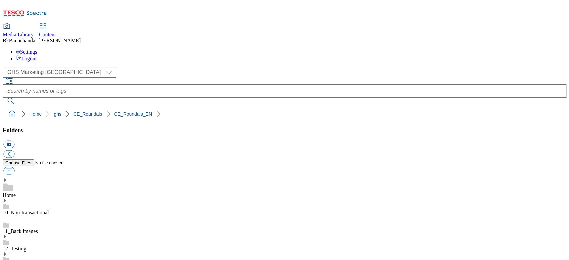
type input "rounded_super_department_fruits_and_vegetables"
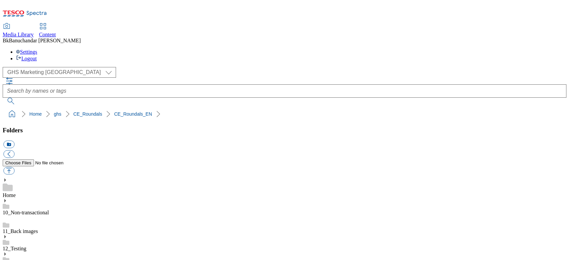
type input "rounded_super_department_top_picks"
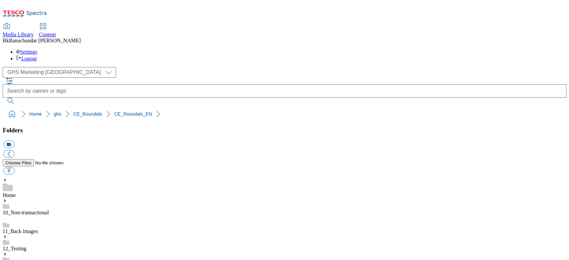
scroll to position [89, 0]
